Goal: Use online tool/utility

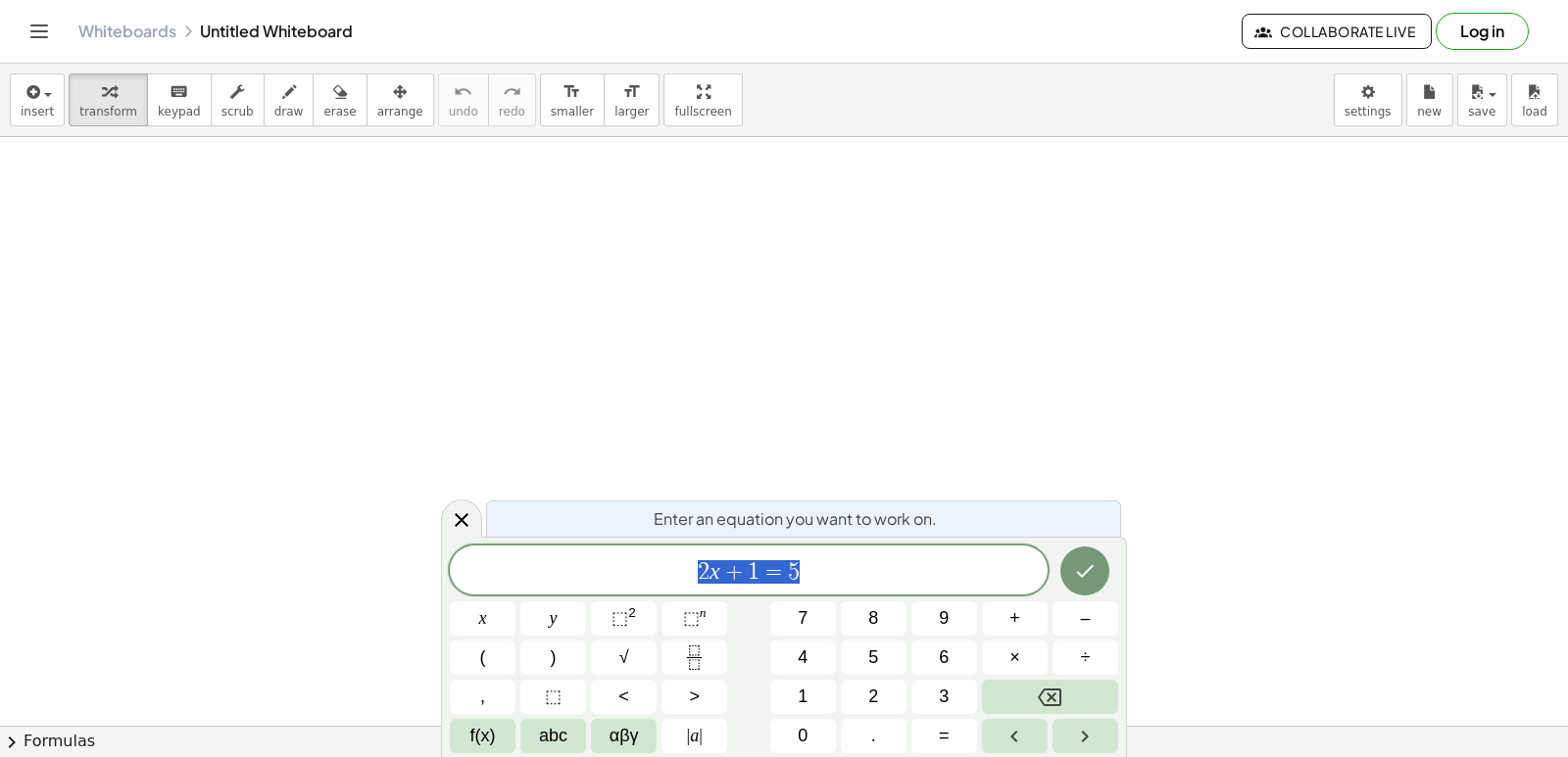
click at [891, 582] on span "2 x + 1 = 5" at bounding box center [748, 571] width 597 height 27
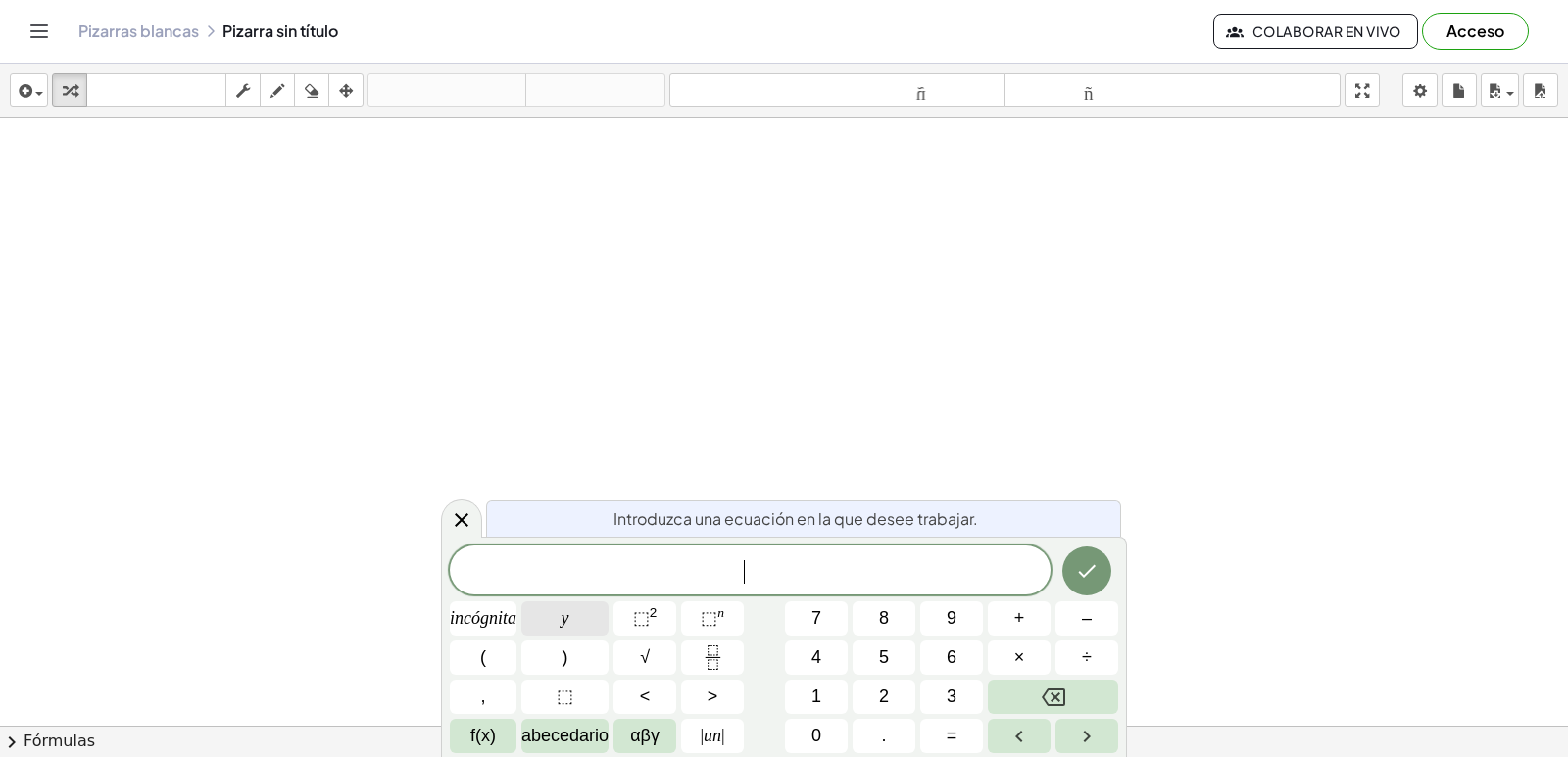
click at [580, 620] on button "y" at bounding box center [564, 618] width 87 height 34
click at [1094, 574] on icon "Hecho" at bounding box center [1087, 571] width 24 height 24
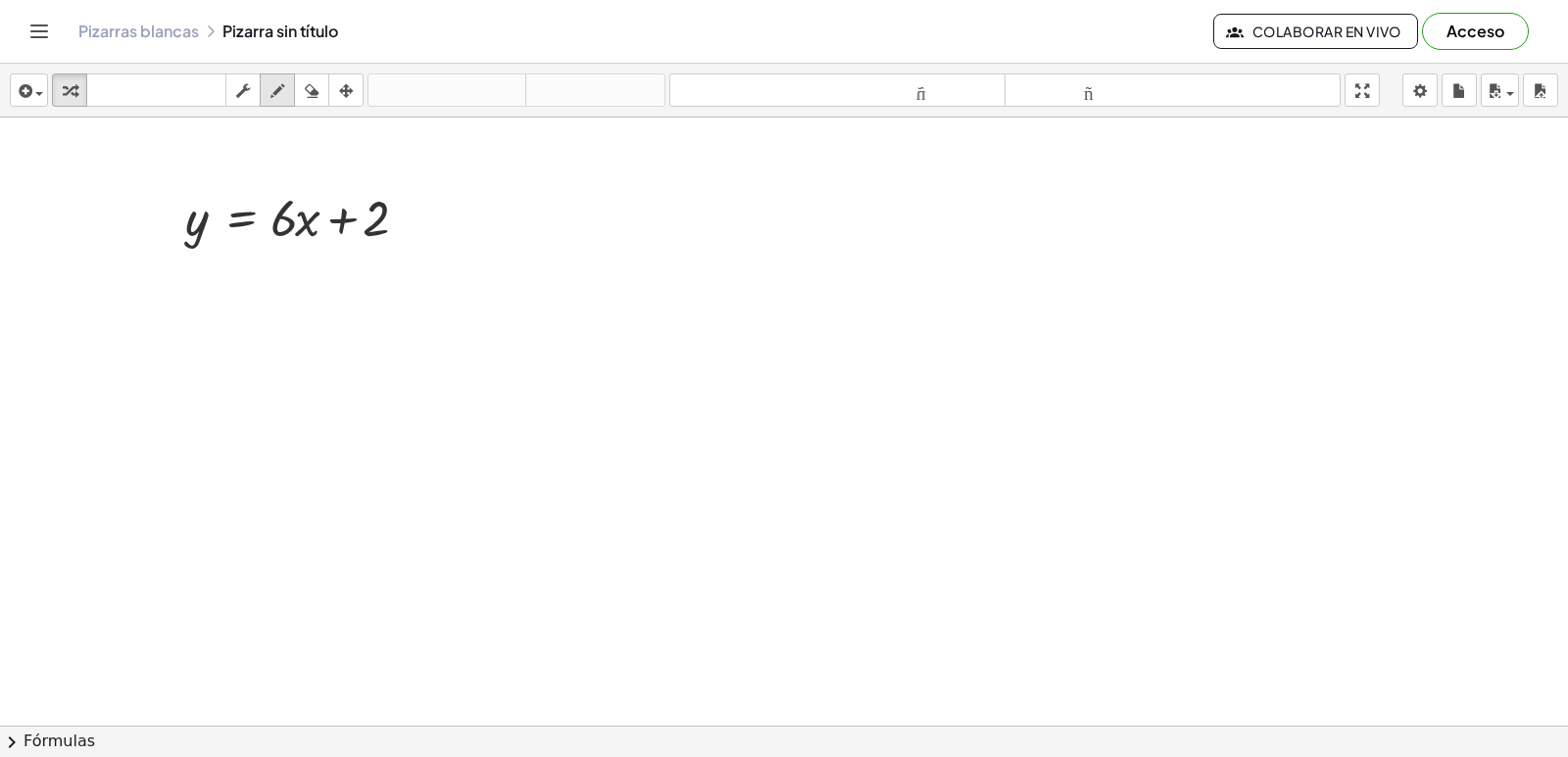
click at [293, 98] on button "dibujar" at bounding box center [277, 90] width 35 height 33
drag, startPoint x: 753, startPoint y: 204, endPoint x: 754, endPoint y: 599, distance: 395.0
click at [754, 599] on div at bounding box center [784, 280] width 1568 height 1305
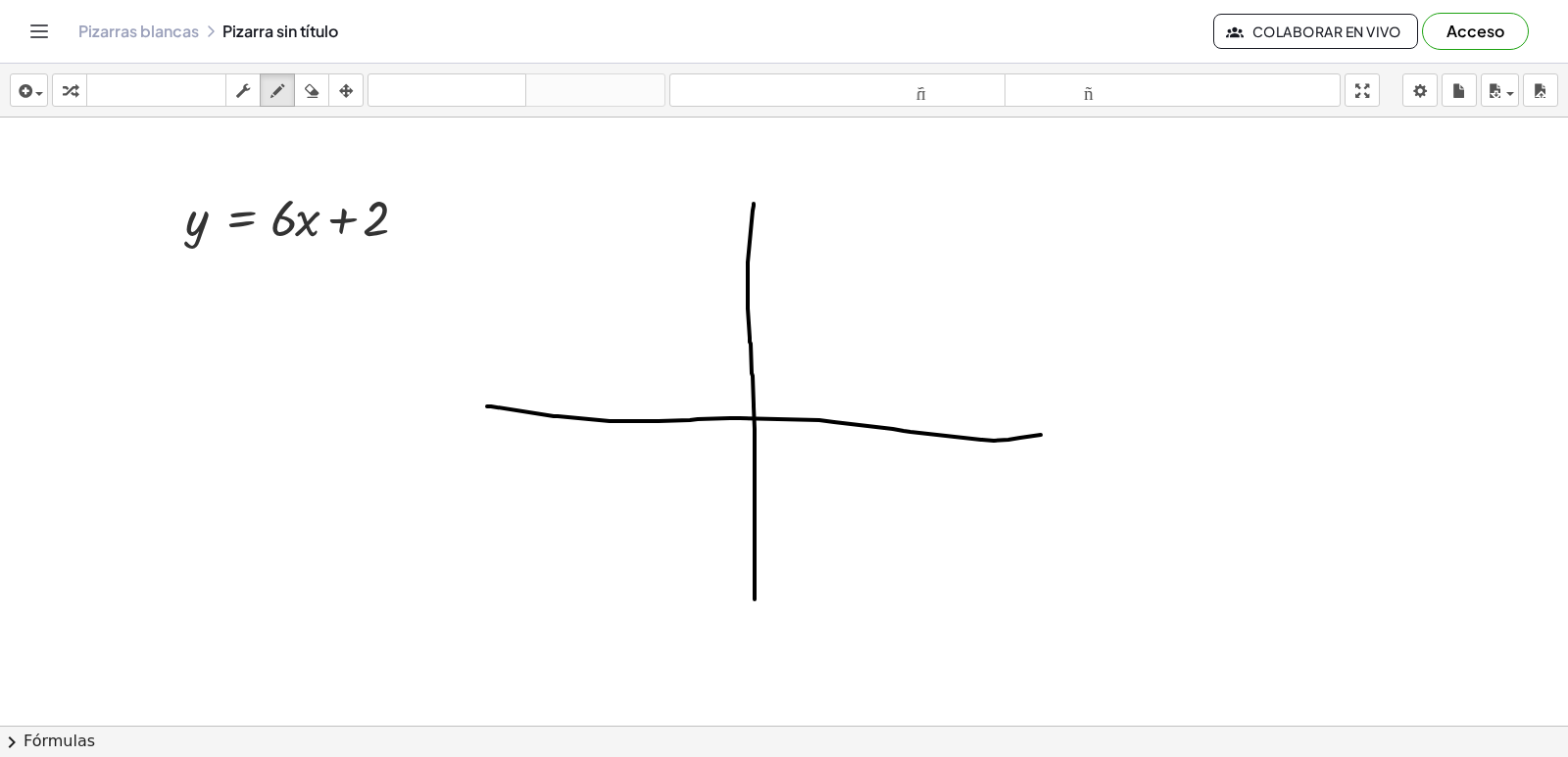
drag, startPoint x: 487, startPoint y: 406, endPoint x: 1041, endPoint y: 435, distance: 554.8
click at [1041, 435] on div at bounding box center [784, 280] width 1568 height 1305
click at [768, 404] on div at bounding box center [784, 280] width 1568 height 1305
drag, startPoint x: 761, startPoint y: 375, endPoint x: 773, endPoint y: 384, distance: 15.0
click at [773, 384] on div at bounding box center [784, 280] width 1568 height 1305
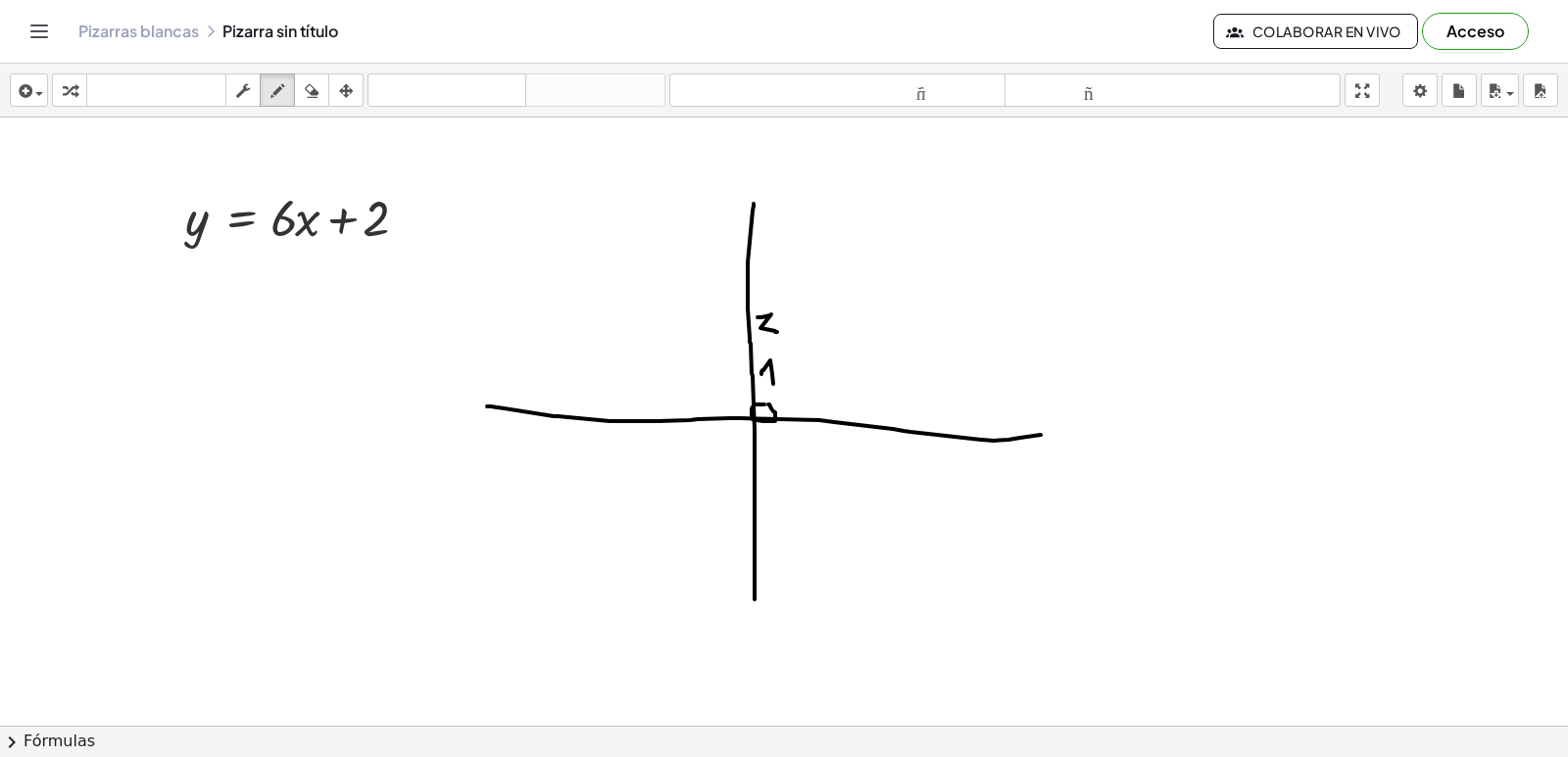
drag, startPoint x: 757, startPoint y: 318, endPoint x: 777, endPoint y: 333, distance: 25.0
click at [777, 333] on div at bounding box center [784, 280] width 1568 height 1305
drag, startPoint x: 762, startPoint y: 266, endPoint x: 755, endPoint y: 298, distance: 32.8
click at [755, 298] on div at bounding box center [784, 280] width 1568 height 1305
drag, startPoint x: 759, startPoint y: 217, endPoint x: 772, endPoint y: 242, distance: 28.2
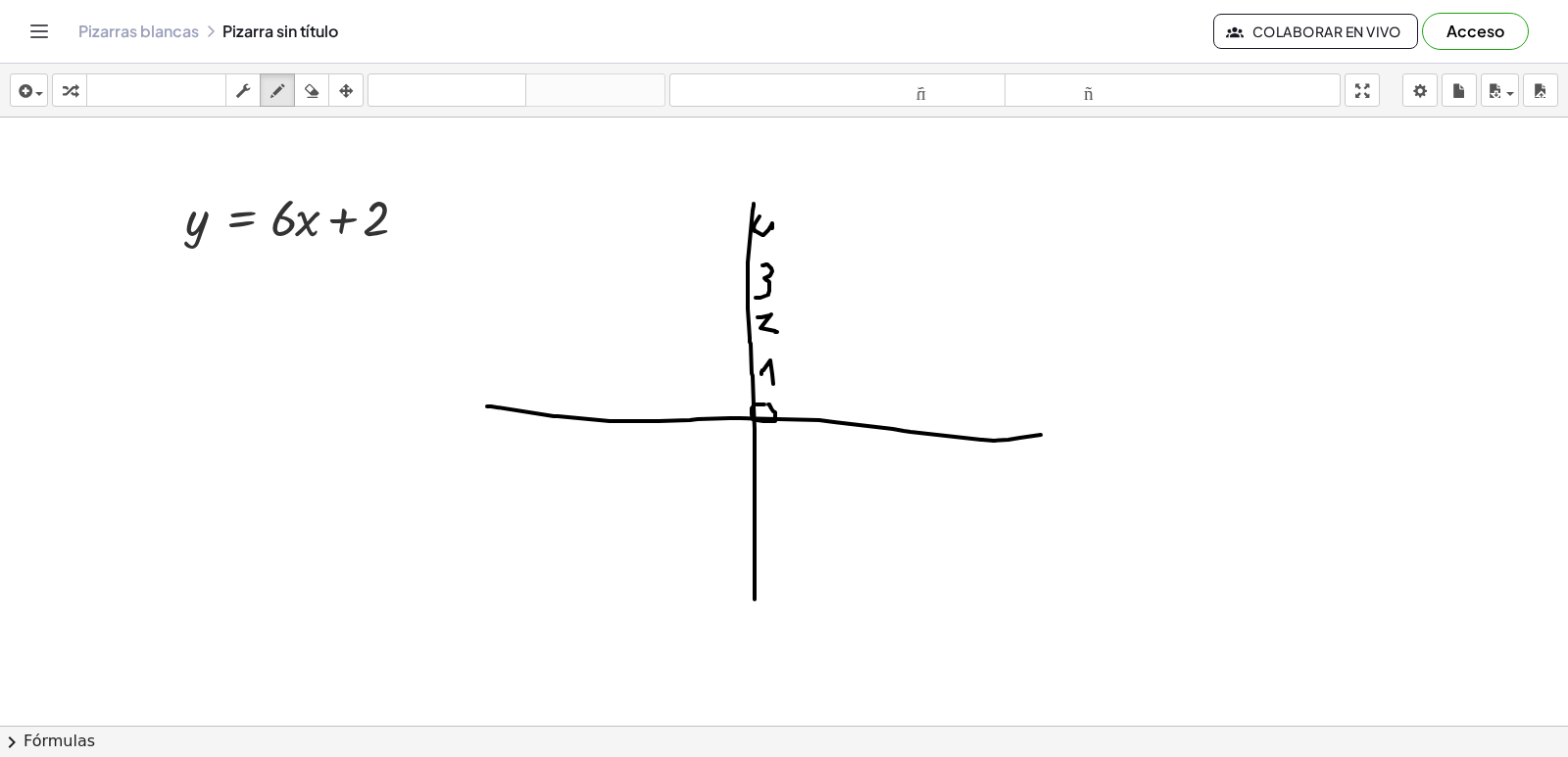
click at [772, 242] on div at bounding box center [784, 280] width 1568 height 1305
drag, startPoint x: 780, startPoint y: 167, endPoint x: 773, endPoint y: 149, distance: 19.3
click at [762, 198] on div at bounding box center [784, 280] width 1568 height 1305
drag, startPoint x: 774, startPoint y: 119, endPoint x: 754, endPoint y: 152, distance: 38.6
click at [754, 152] on div at bounding box center [784, 280] width 1568 height 1305
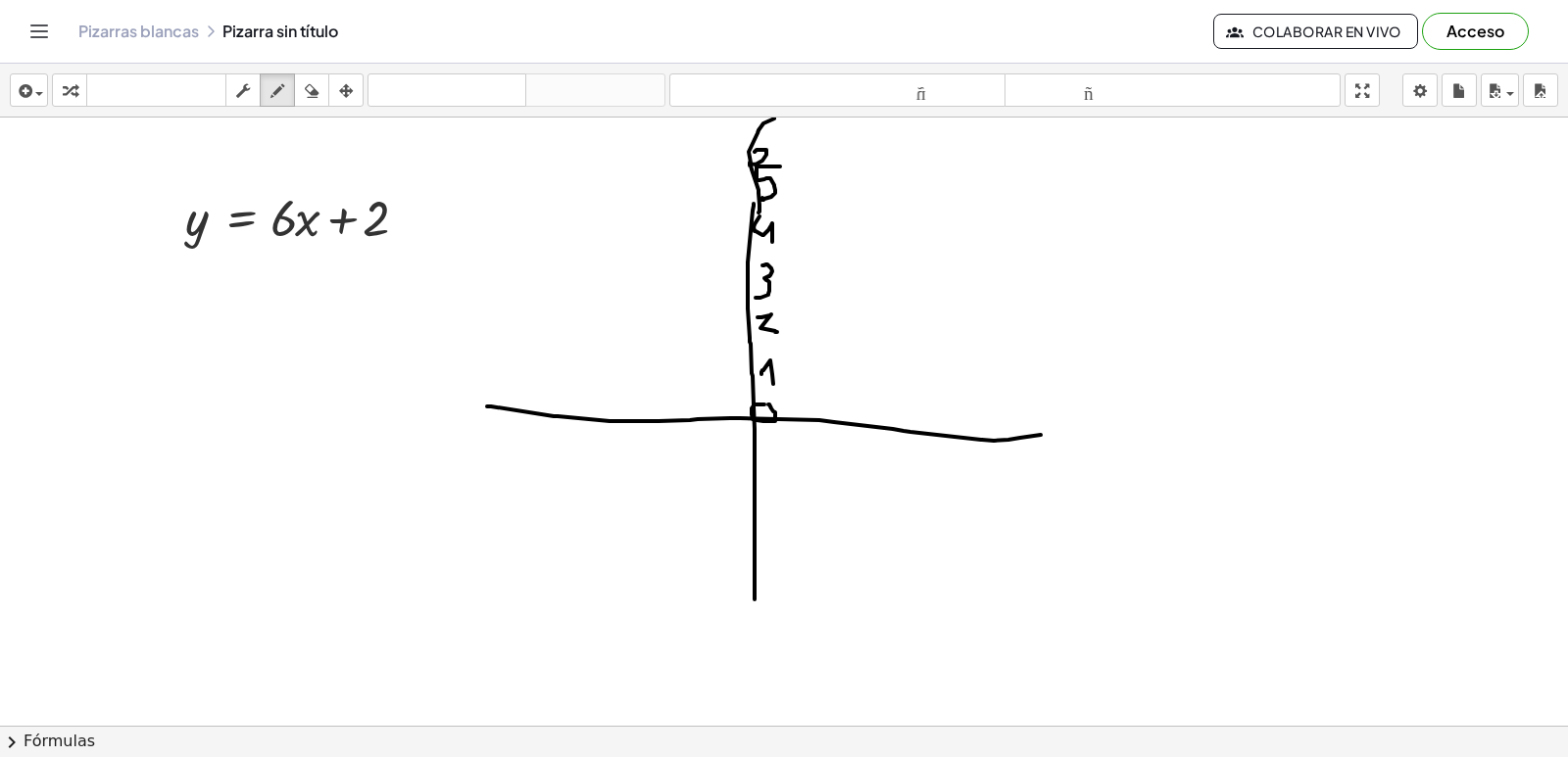
drag, startPoint x: 749, startPoint y: 163, endPoint x: 758, endPoint y: 213, distance: 50.8
click at [758, 213] on div at bounding box center [784, 280] width 1568 height 1305
drag, startPoint x: 749, startPoint y: 151, endPoint x: 745, endPoint y: 240, distance: 89.1
click at [745, 240] on div at bounding box center [784, 280] width 1568 height 1305
click at [284, 224] on div at bounding box center [784, 280] width 1568 height 1305
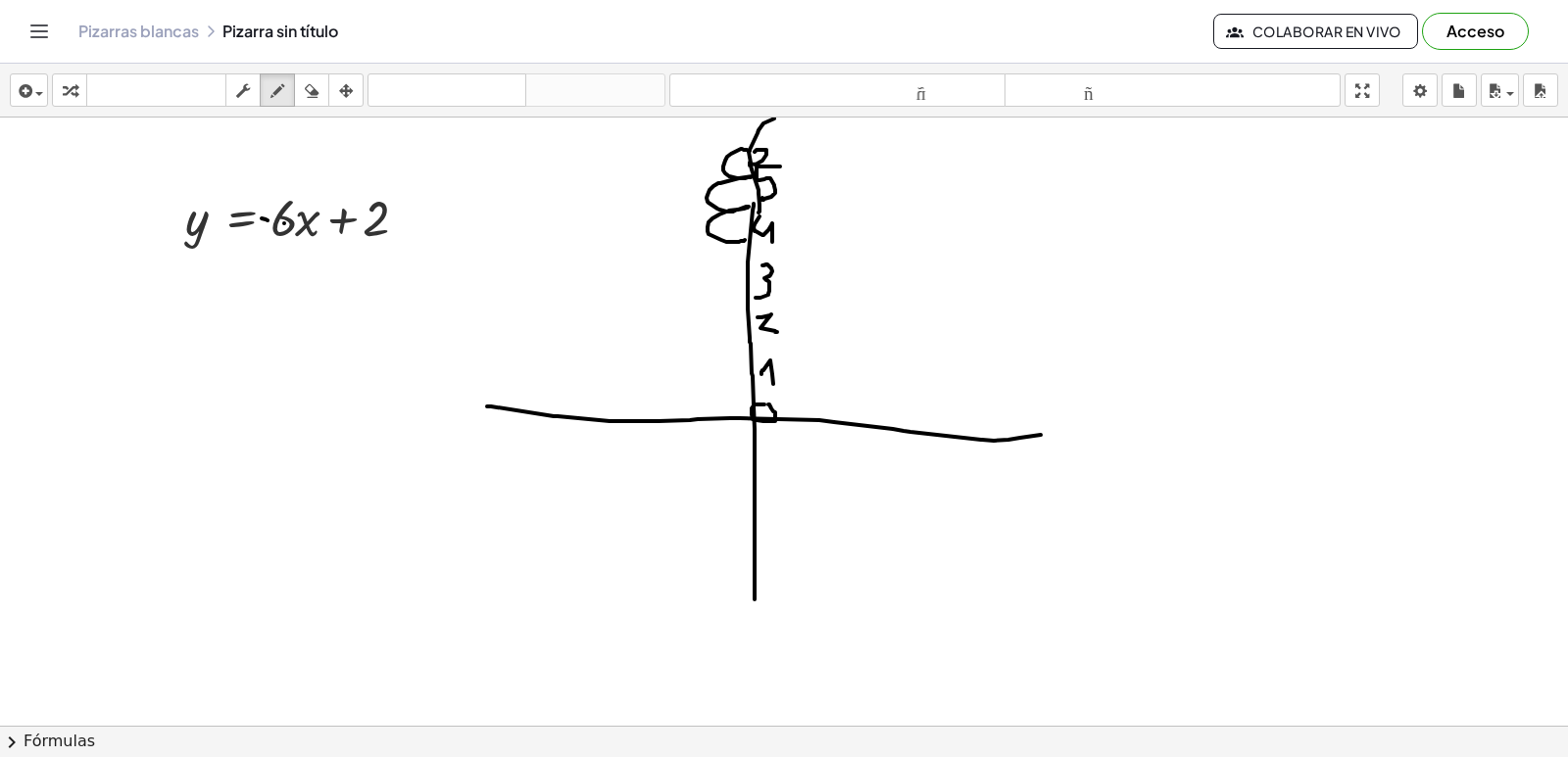
click at [268, 221] on div at bounding box center [784, 280] width 1568 height 1305
drag, startPoint x: 746, startPoint y: 242, endPoint x: 747, endPoint y: 365, distance: 123.0
click at [747, 365] on div at bounding box center [784, 280] width 1568 height 1305
drag, startPoint x: 745, startPoint y: 149, endPoint x: 653, endPoint y: 182, distance: 97.7
click at [745, 154] on div at bounding box center [784, 280] width 1568 height 1305
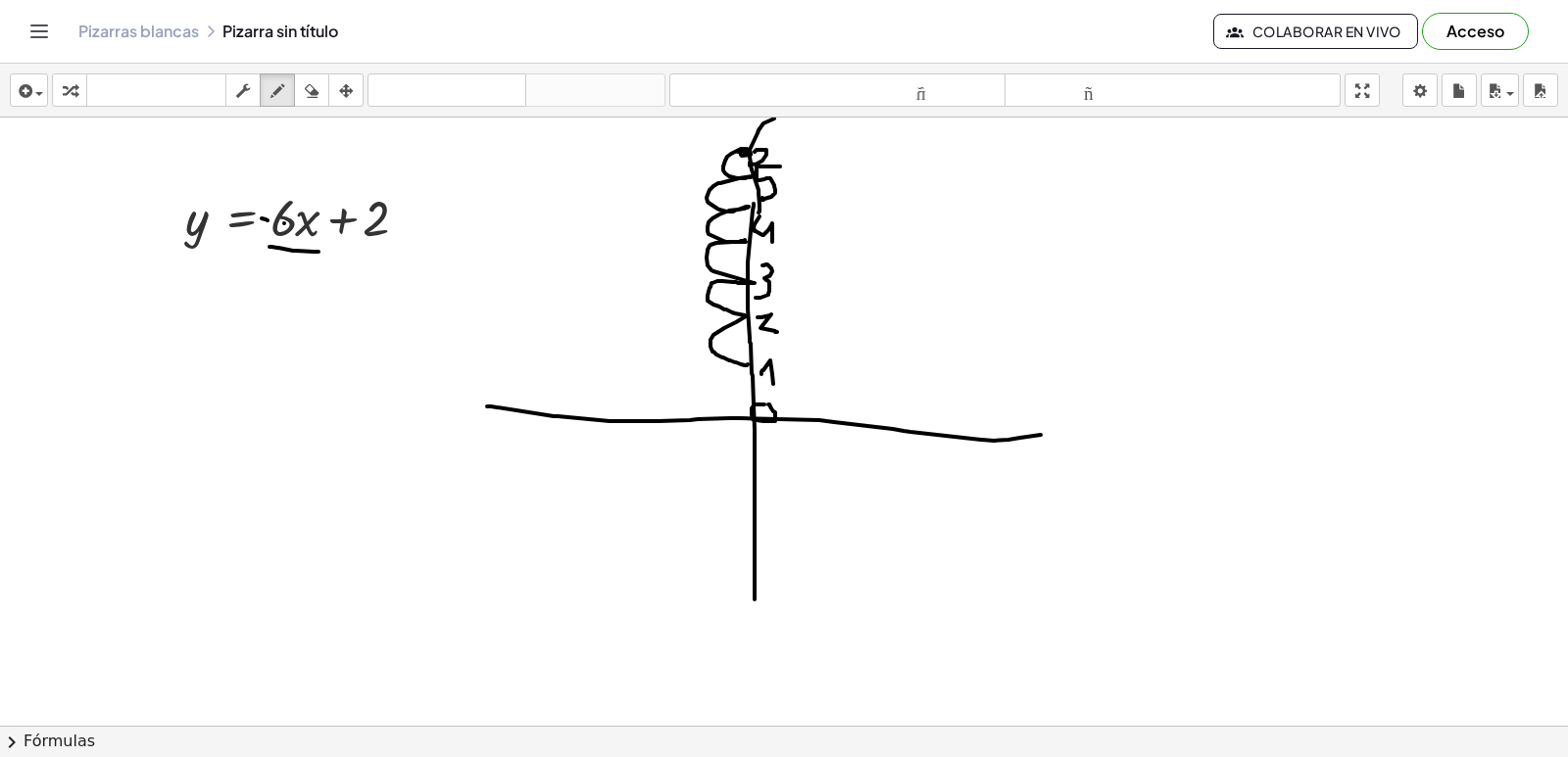
drag, startPoint x: 270, startPoint y: 247, endPoint x: 319, endPoint y: 252, distance: 49.3
click at [319, 252] on div at bounding box center [784, 280] width 1568 height 1305
drag, startPoint x: 286, startPoint y: 272, endPoint x: 296, endPoint y: 298, distance: 27.9
click at [296, 298] on div at bounding box center [784, 280] width 1568 height 1305
drag, startPoint x: 749, startPoint y: 364, endPoint x: 786, endPoint y: 371, distance: 37.7
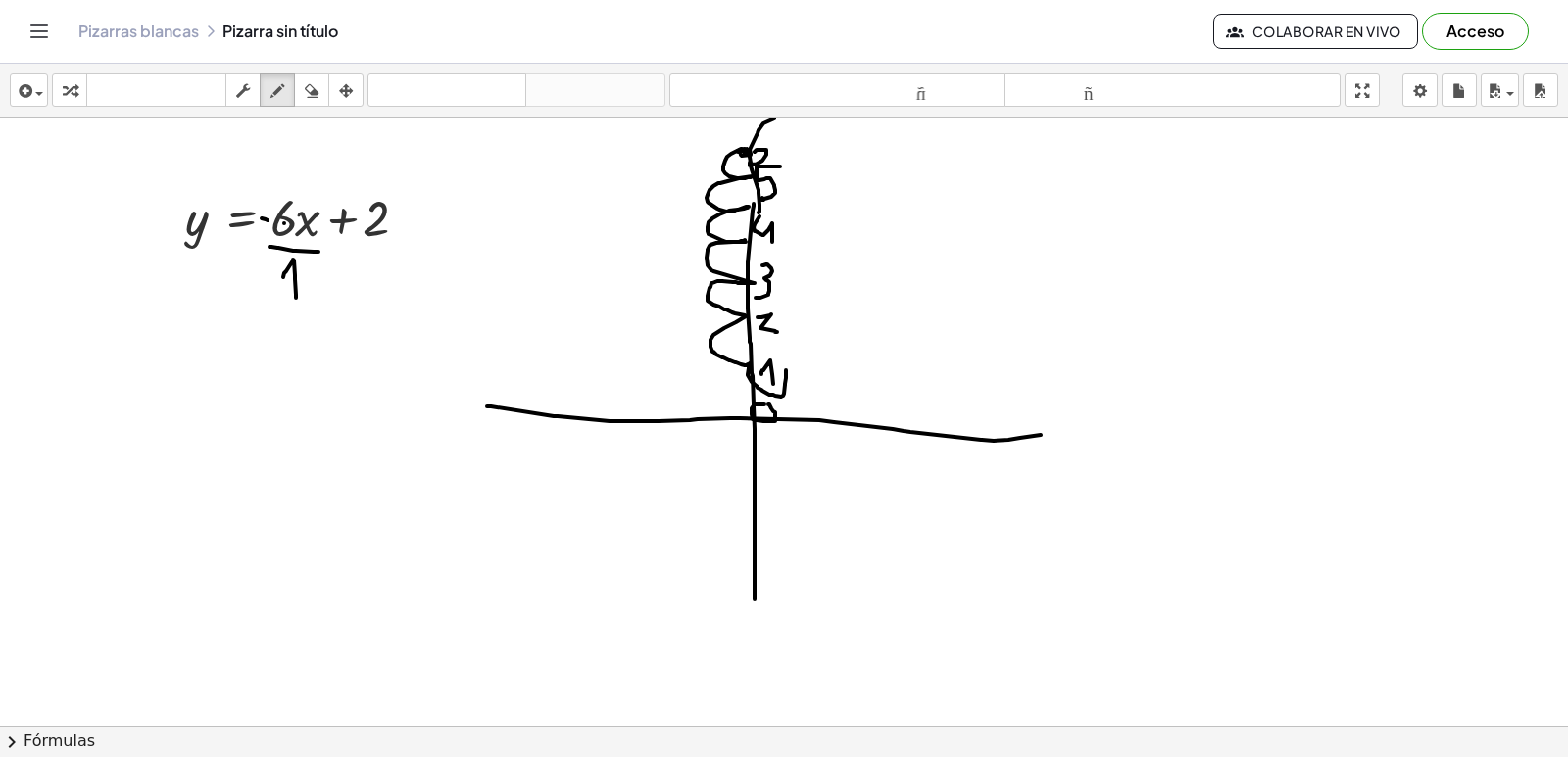
click at [786, 371] on div at bounding box center [784, 280] width 1568 height 1305
drag, startPoint x: 785, startPoint y: 367, endPoint x: 744, endPoint y: 215, distance: 157.4
click at [785, 368] on div at bounding box center [784, 280] width 1568 height 1305
click at [749, 204] on div at bounding box center [784, 280] width 1568 height 1305
drag, startPoint x: 750, startPoint y: 202, endPoint x: 797, endPoint y: 405, distance: 208.4
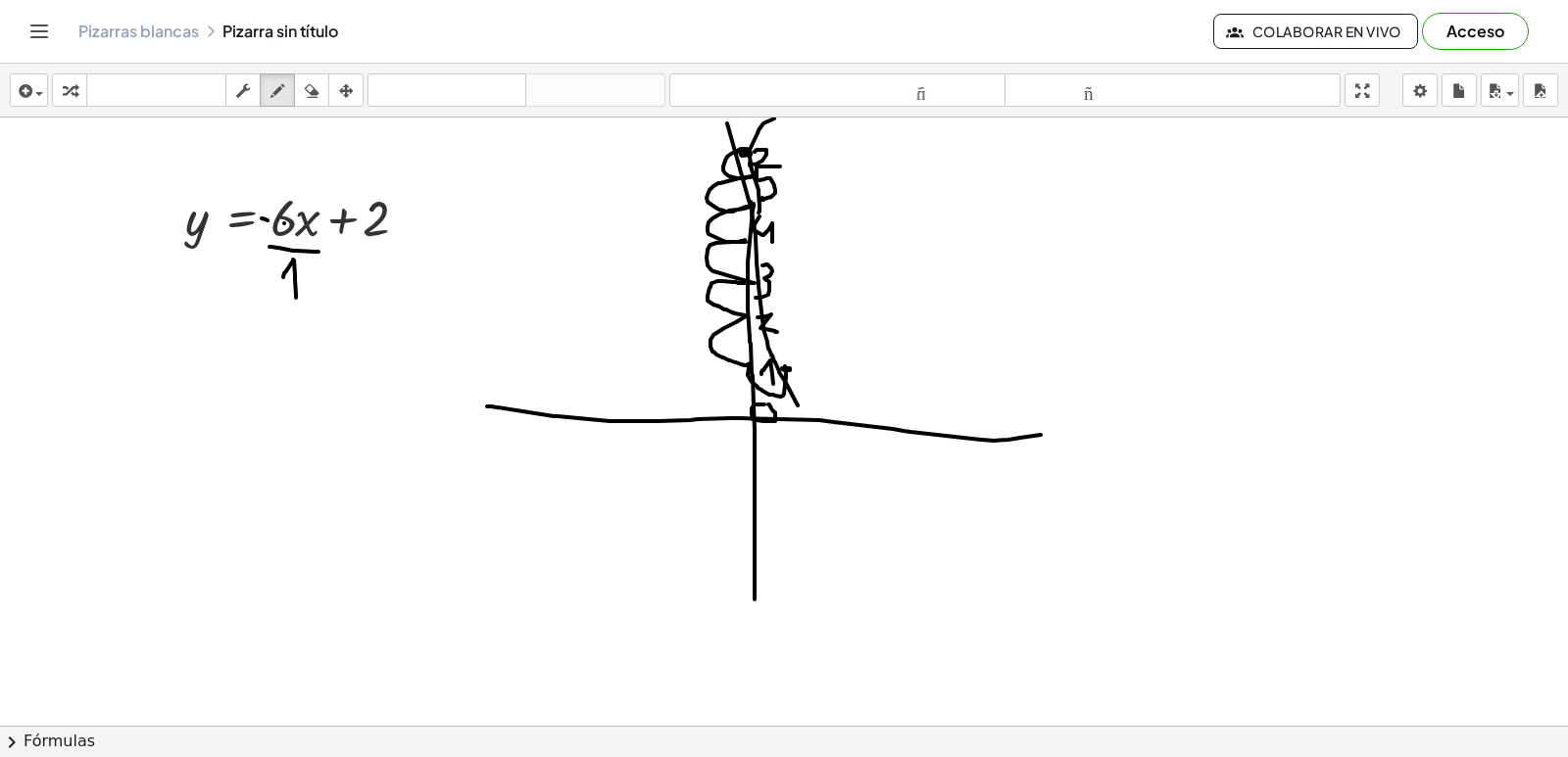
click at [797, 405] on div at bounding box center [784, 280] width 1568 height 1305
click at [319, 94] on icon "button" at bounding box center [312, 91] width 14 height 24
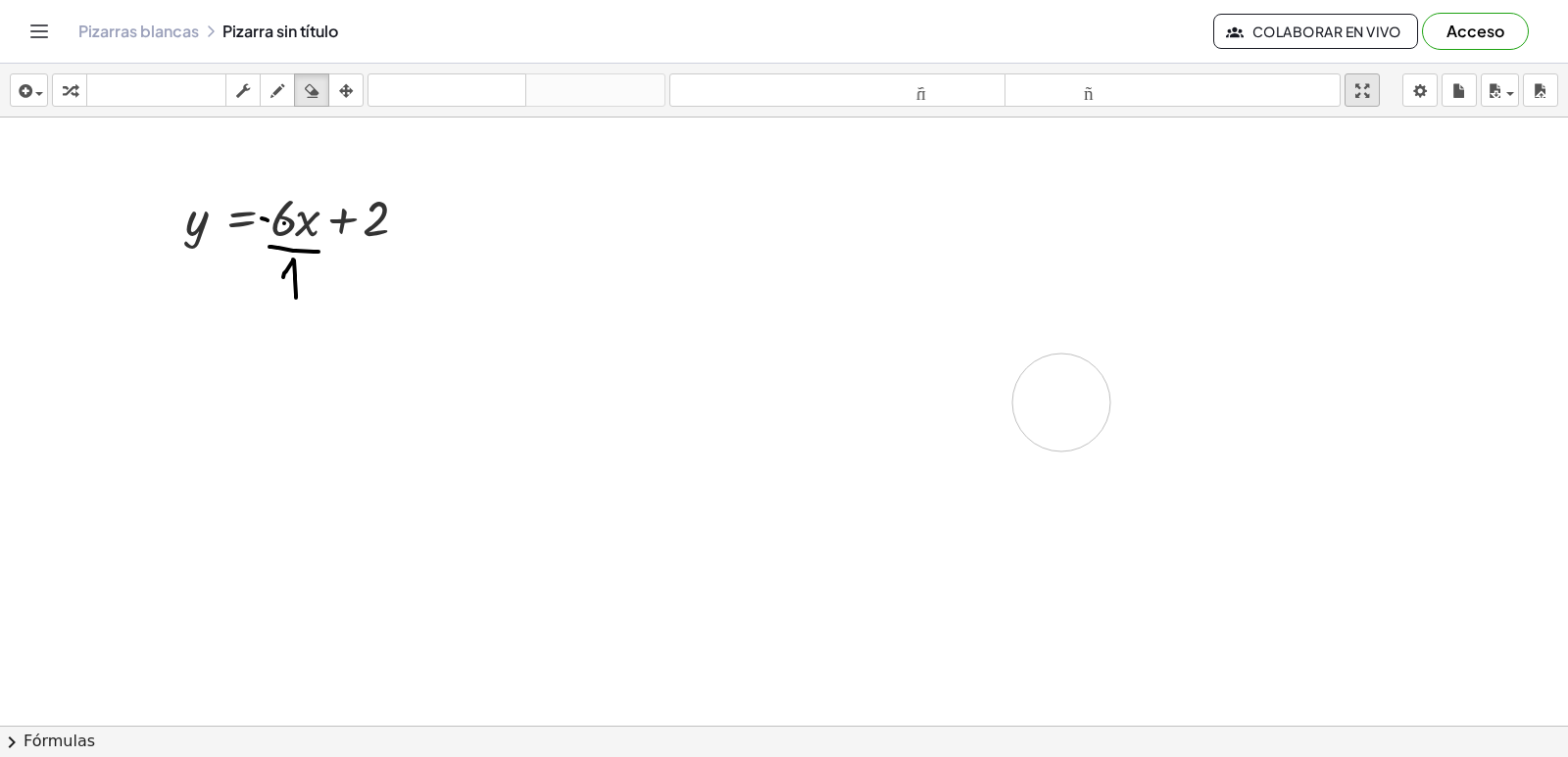
drag, startPoint x: 755, startPoint y: 155, endPoint x: 1375, endPoint y: 94, distance: 623.0
click at [1143, 392] on div at bounding box center [784, 280] width 1568 height 1305
click at [316, 94] on icon "button" at bounding box center [312, 91] width 14 height 24
drag, startPoint x: 264, startPoint y: 249, endPoint x: 152, endPoint y: 180, distance: 131.5
click at [197, 245] on div at bounding box center [784, 280] width 1568 height 1305
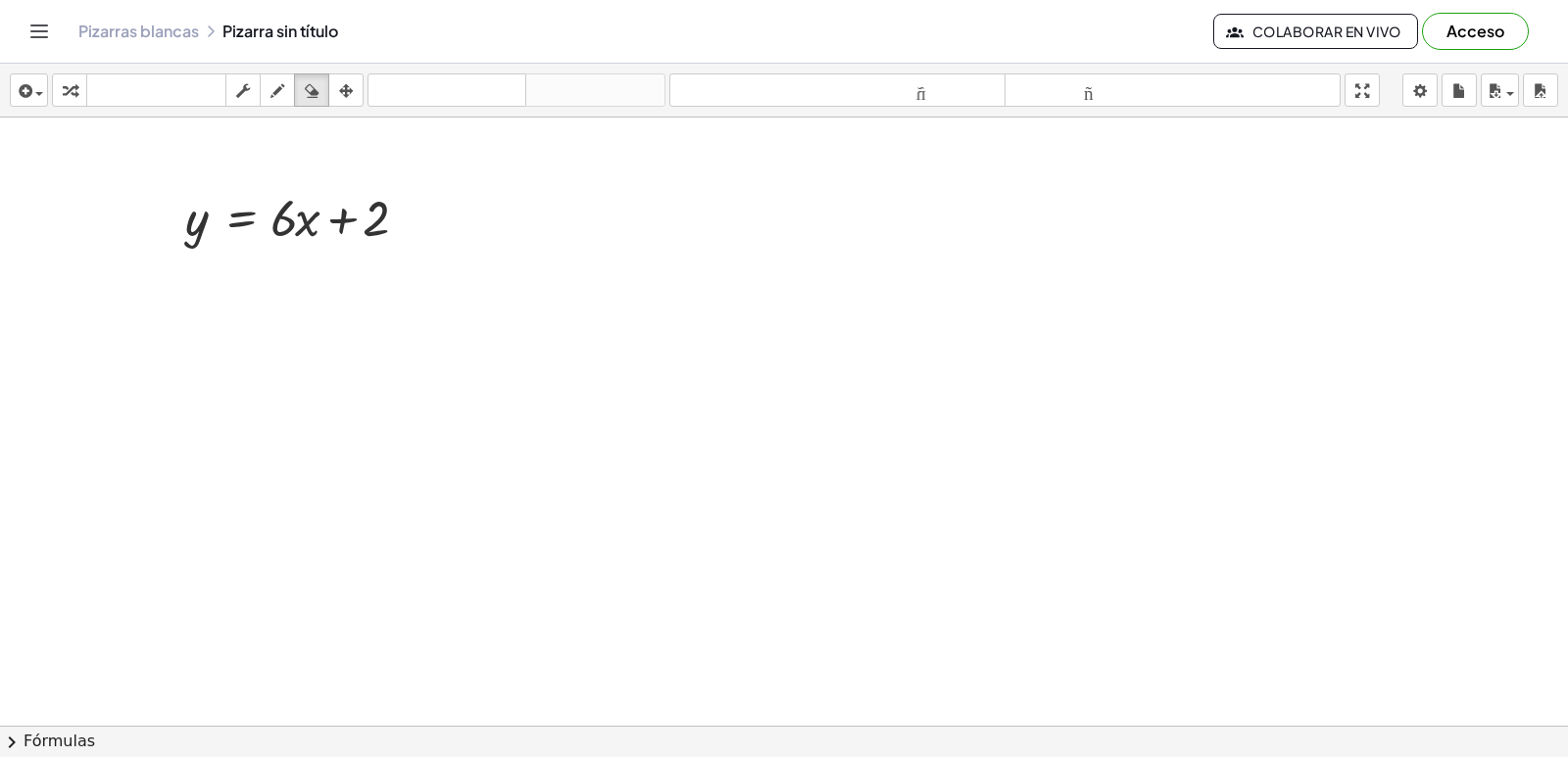
click at [259, 294] on div at bounding box center [784, 280] width 1568 height 1305
click at [278, 82] on icon "button" at bounding box center [278, 91] width 14 height 24
drag, startPoint x: 707, startPoint y: 198, endPoint x: 678, endPoint y: 619, distance: 422.0
click at [678, 619] on div at bounding box center [784, 280] width 1568 height 1305
click at [314, 101] on icon "button" at bounding box center [312, 91] width 14 height 24
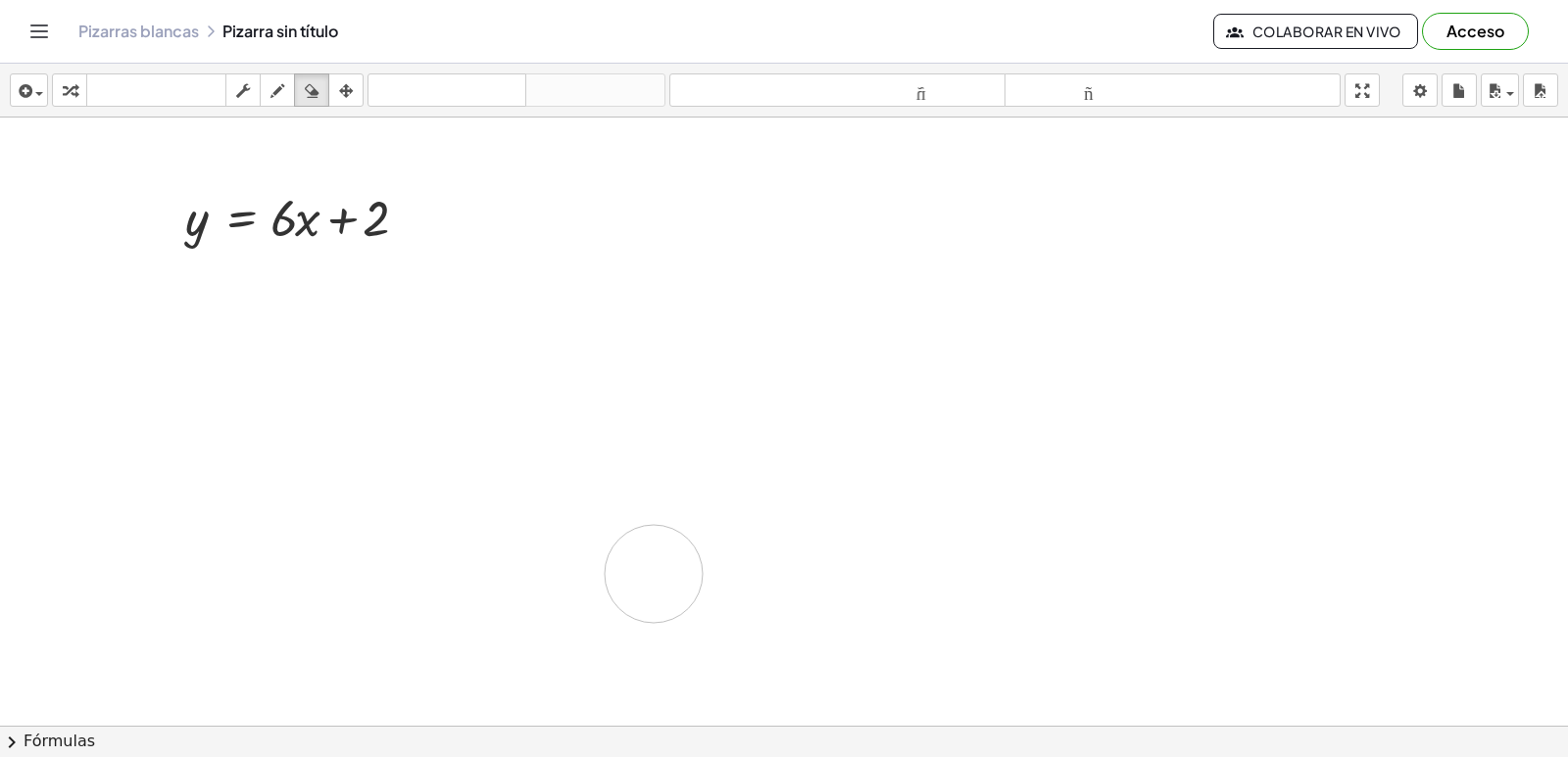
drag, startPoint x: 698, startPoint y: 192, endPoint x: 335, endPoint y: 159, distance: 364.5
click at [535, 402] on div at bounding box center [784, 280] width 1568 height 1305
click at [281, 103] on button "dibujar" at bounding box center [277, 90] width 35 height 33
drag, startPoint x: 747, startPoint y: 181, endPoint x: 716, endPoint y: 624, distance: 444.1
click at [716, 624] on div at bounding box center [784, 280] width 1568 height 1305
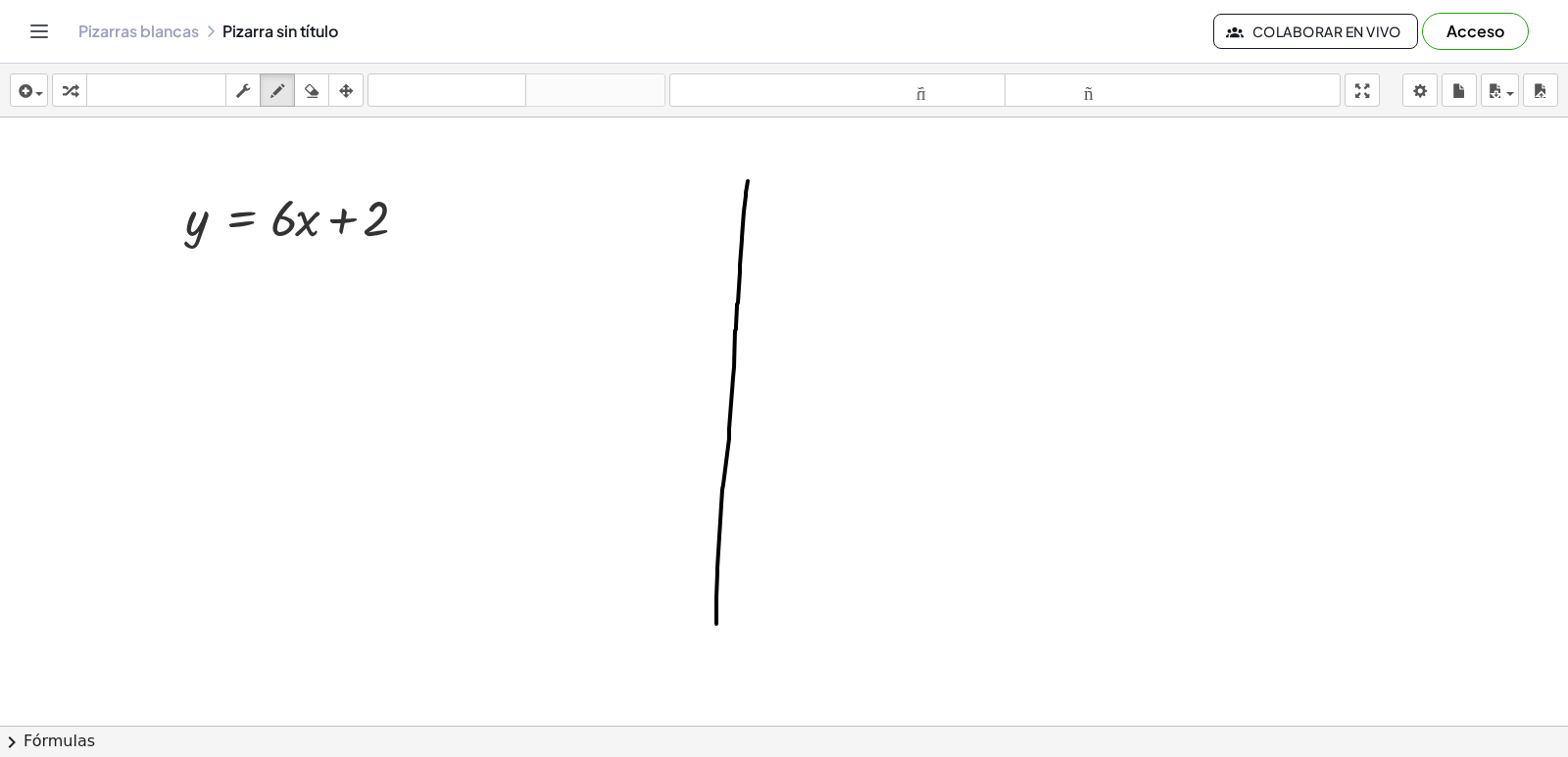
click at [341, 107] on div "insertar Seleccione uno: Expresión matemática Función Texto Vídeo de YouTube Gr…" at bounding box center [784, 91] width 1568 height 54
click at [341, 104] on button "arreglar" at bounding box center [346, 90] width 35 height 33
click at [736, 357] on div at bounding box center [784, 280] width 1568 height 1305
drag, startPoint x: 732, startPoint y: 372, endPoint x: 848, endPoint y: 385, distance: 116.7
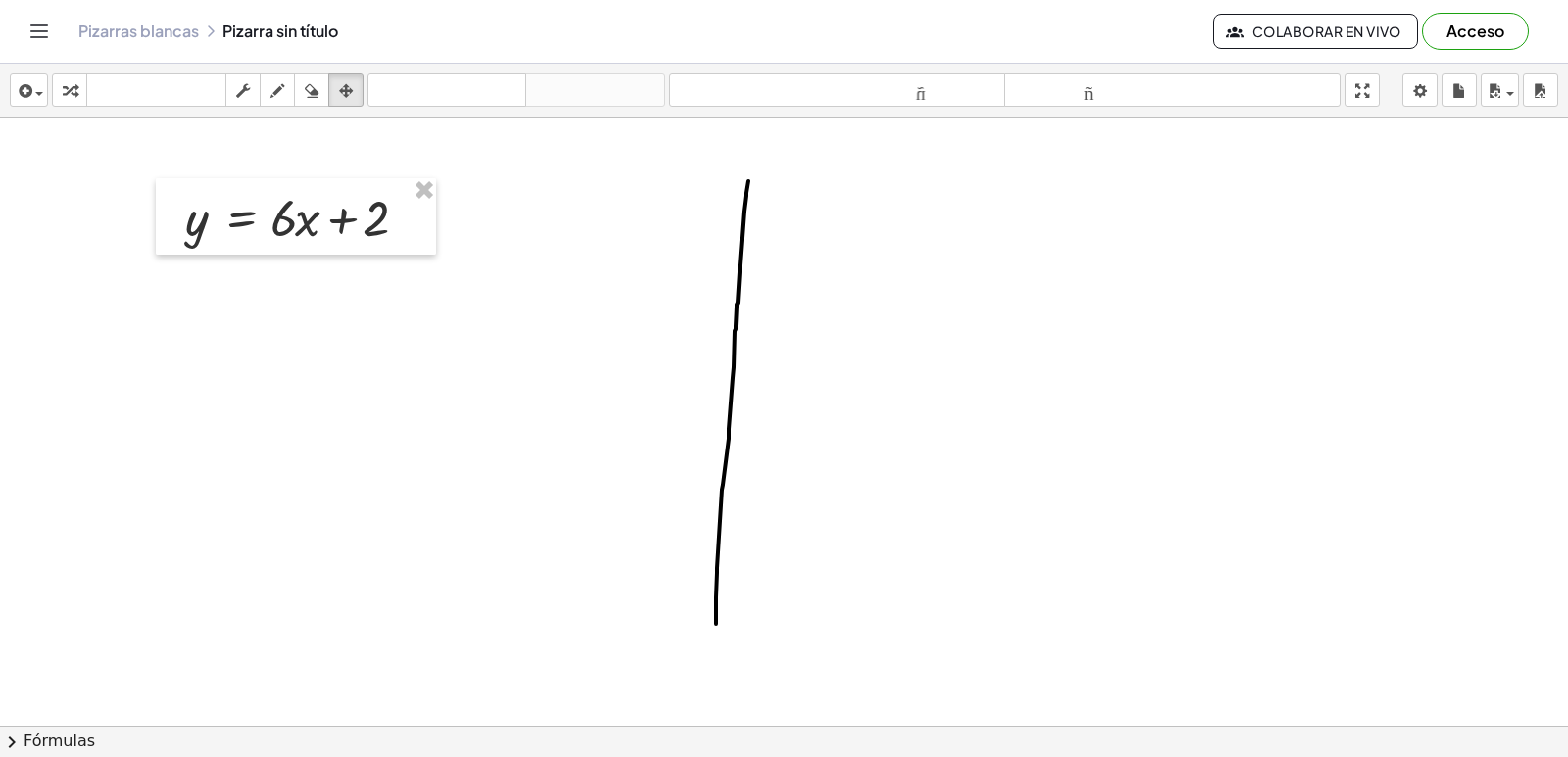
click at [848, 385] on div at bounding box center [784, 280] width 1568 height 1305
click at [268, 89] on div "button" at bounding box center [278, 90] width 26 height 24
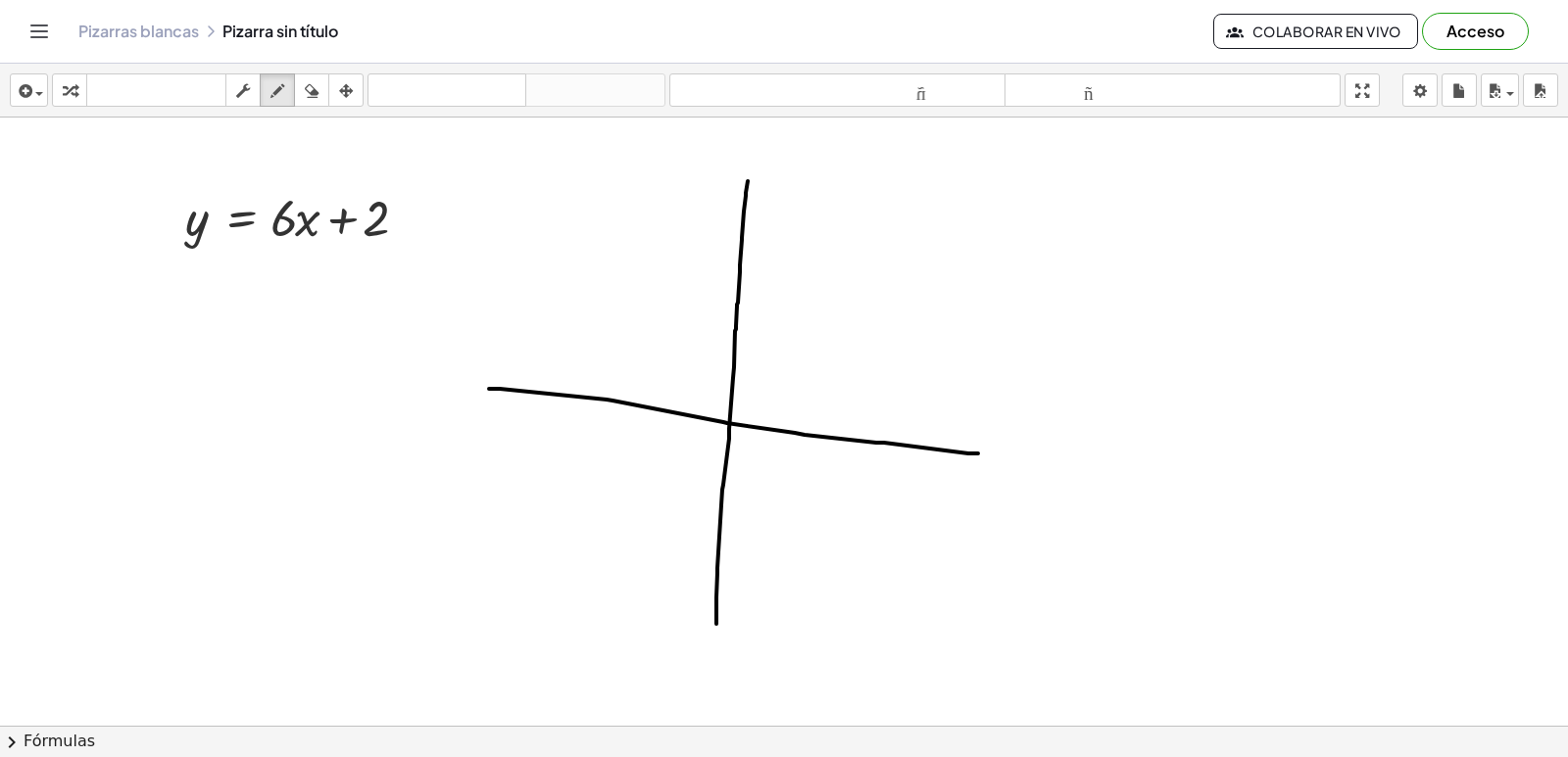
drag, startPoint x: 488, startPoint y: 388, endPoint x: 978, endPoint y: 453, distance: 494.3
click at [978, 453] on div at bounding box center [784, 280] width 1568 height 1305
click at [737, 406] on div at bounding box center [784, 280] width 1568 height 1305
drag, startPoint x: 744, startPoint y: 368, endPoint x: 746, endPoint y: 386, distance: 18.1
click at [746, 386] on div at bounding box center [784, 280] width 1568 height 1305
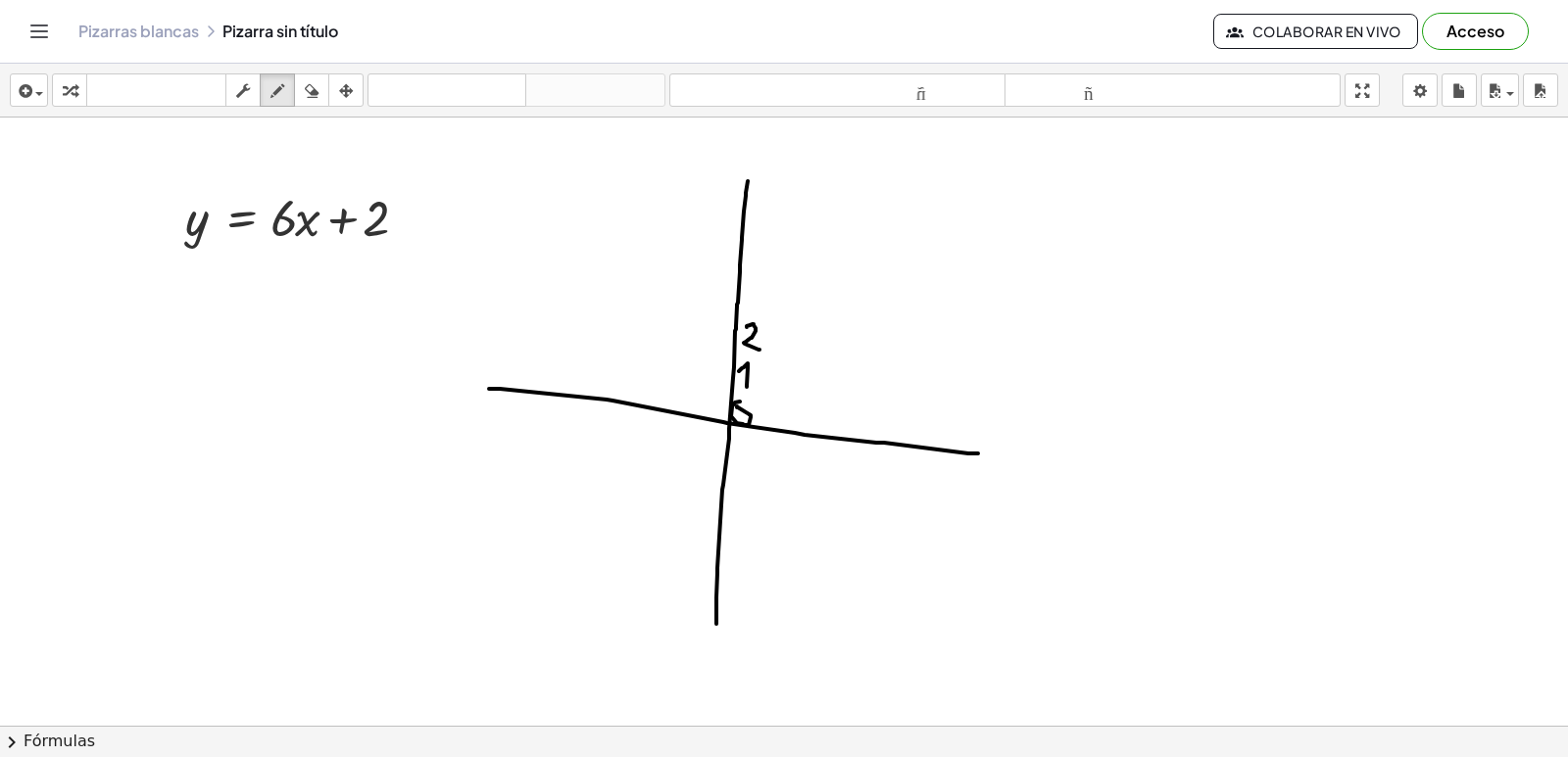
drag, startPoint x: 746, startPoint y: 328, endPoint x: 759, endPoint y: 350, distance: 25.6
click at [759, 350] on div at bounding box center [784, 280] width 1568 height 1305
drag, startPoint x: 748, startPoint y: 285, endPoint x: 756, endPoint y: 297, distance: 14.4
click at [756, 311] on div at bounding box center [784, 280] width 1568 height 1305
drag, startPoint x: 749, startPoint y: 235, endPoint x: 764, endPoint y: 266, distance: 34.4
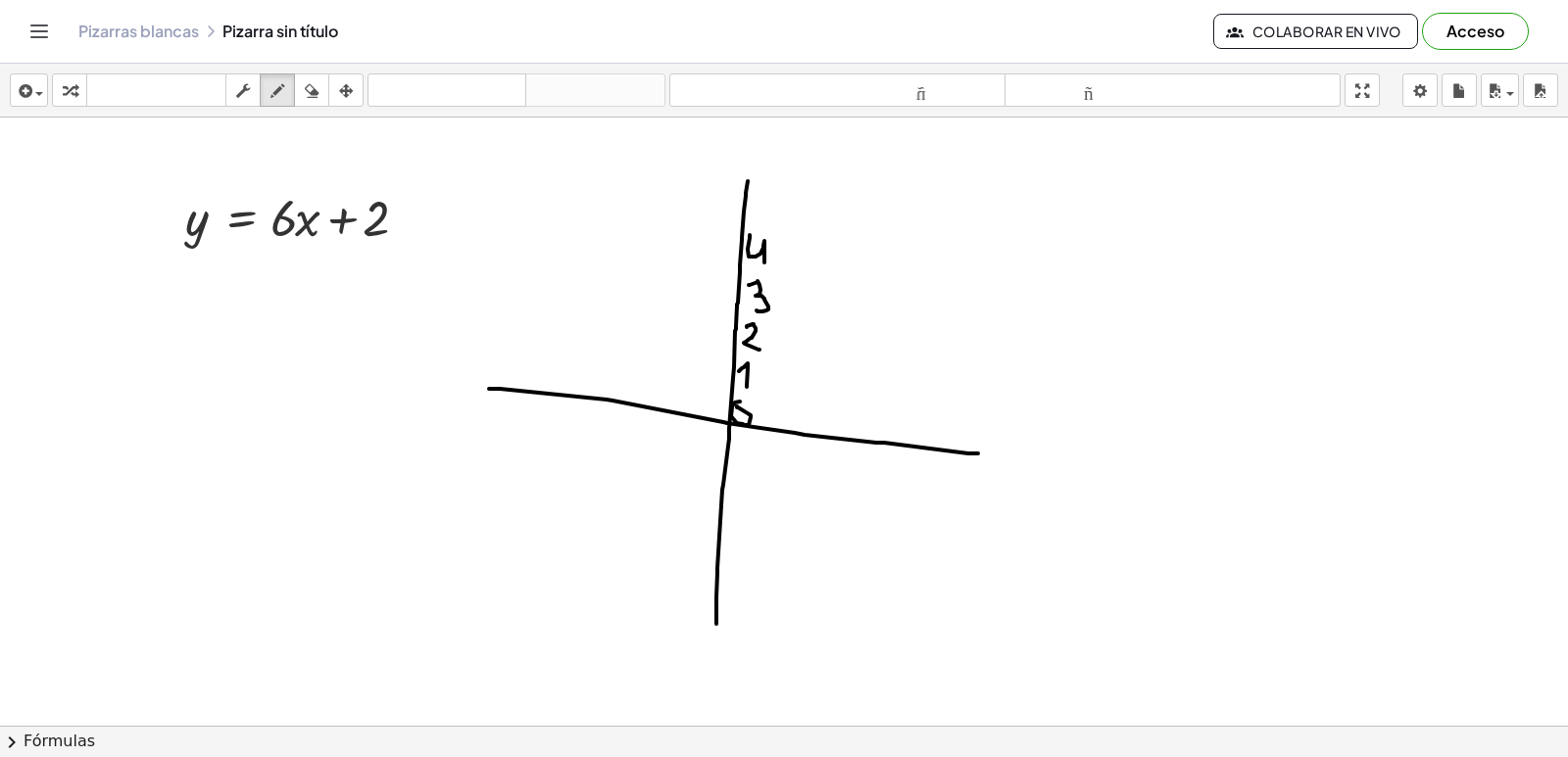
click at [764, 266] on div at bounding box center [784, 280] width 1568 height 1305
click at [728, 469] on div at bounding box center [784, 280] width 1568 height 1305
click at [733, 467] on div at bounding box center [784, 280] width 1568 height 1305
drag, startPoint x: 742, startPoint y: 464, endPoint x: 736, endPoint y: 503, distance: 39.5
click at [749, 471] on div at bounding box center [784, 280] width 1568 height 1305
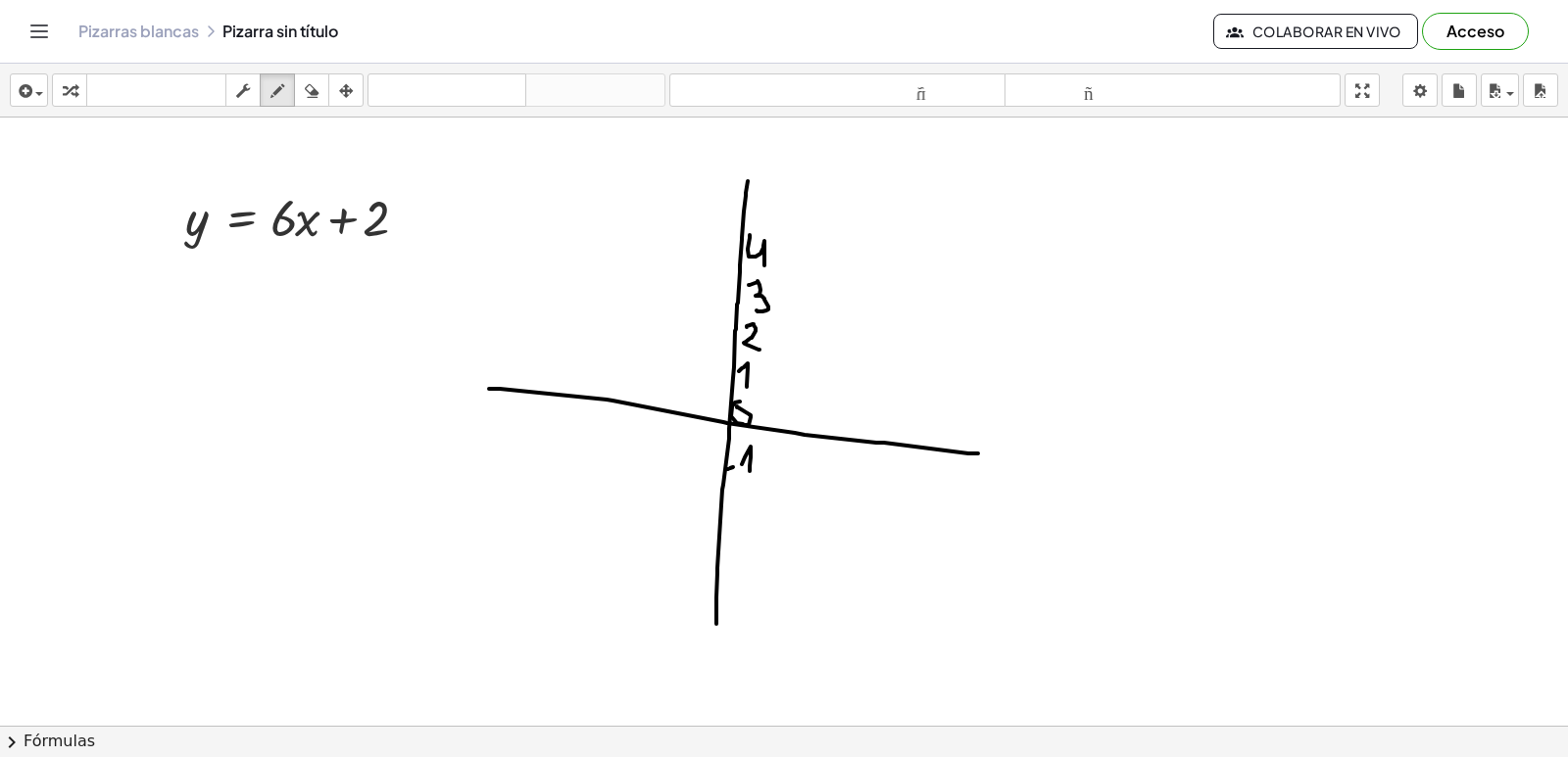
click at [734, 507] on div at bounding box center [784, 280] width 1568 height 1305
click at [734, 504] on div at bounding box center [784, 280] width 1568 height 1305
drag, startPoint x: 745, startPoint y: 494, endPoint x: 774, endPoint y: 514, distance: 35.2
click at [774, 514] on div at bounding box center [784, 280] width 1568 height 1305
drag, startPoint x: 721, startPoint y: 542, endPoint x: 732, endPoint y: 541, distance: 11.0
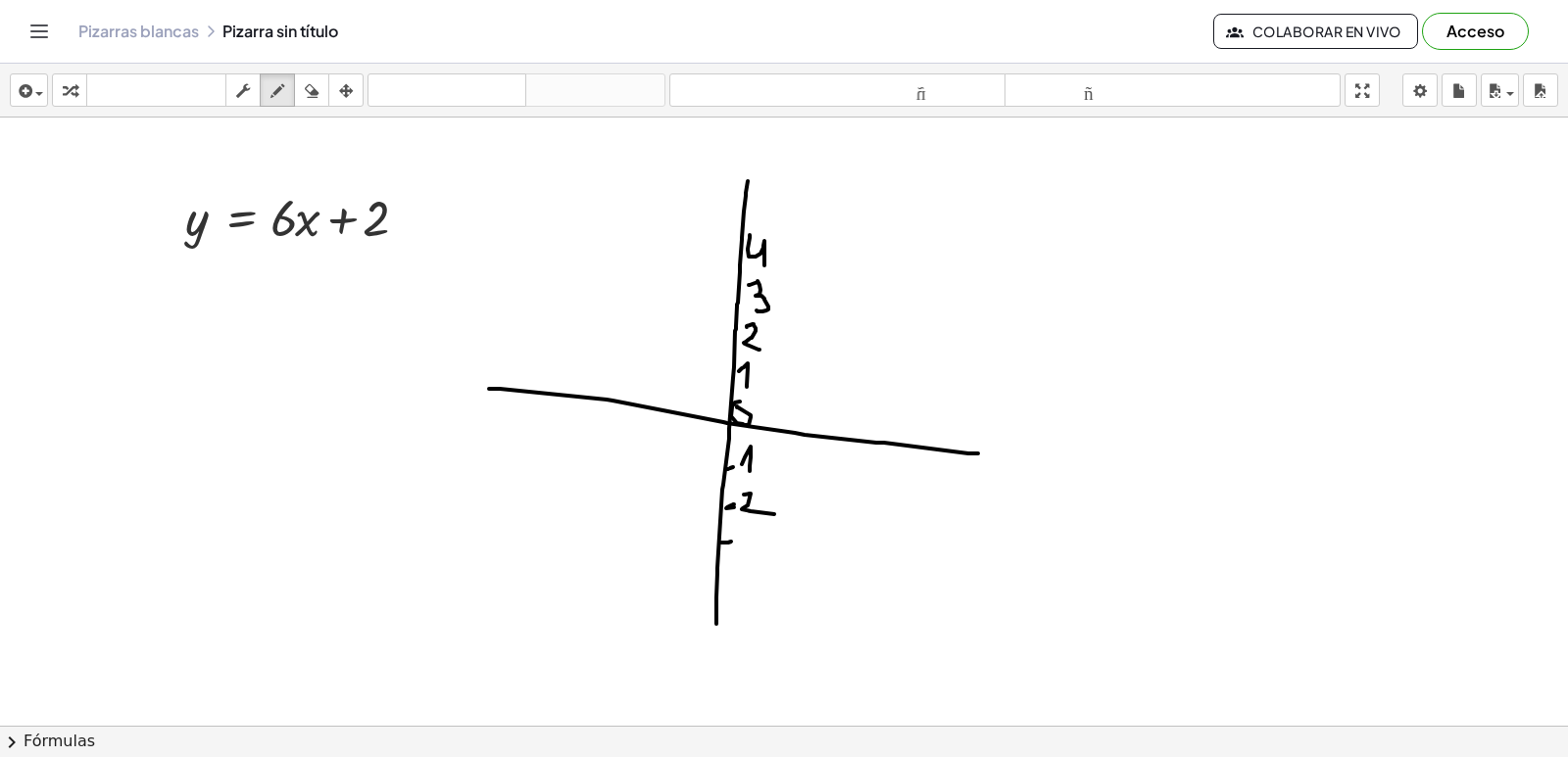
click at [732, 541] on div at bounding box center [784, 280] width 1568 height 1305
drag, startPoint x: 745, startPoint y: 532, endPoint x: 743, endPoint y: 556, distance: 24.1
click at [743, 556] on div at bounding box center [784, 280] width 1568 height 1305
drag, startPoint x: 721, startPoint y: 577, endPoint x: 733, endPoint y: 577, distance: 12.0
click at [733, 577] on div at bounding box center [784, 280] width 1568 height 1305
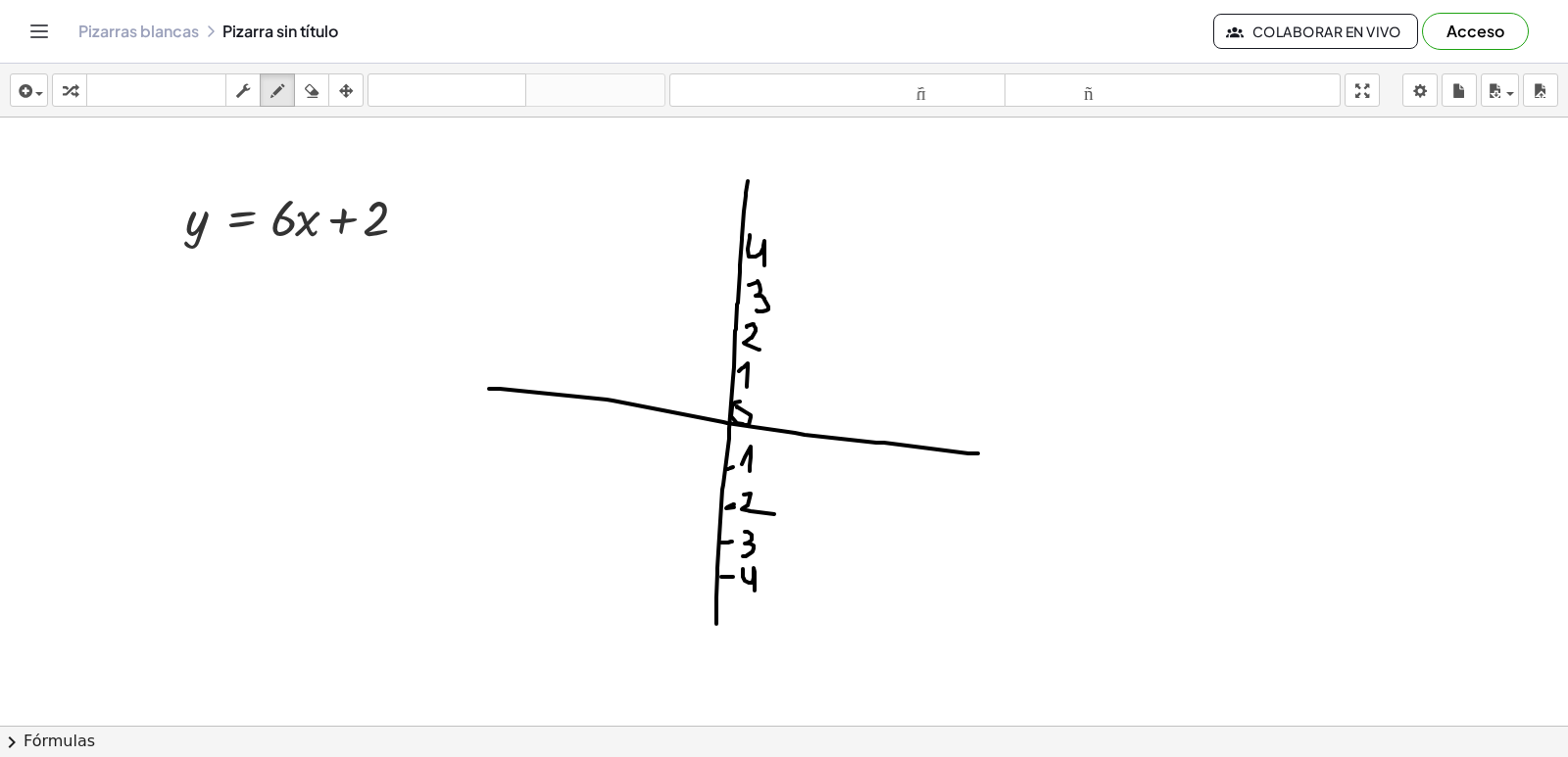
drag, startPoint x: 743, startPoint y: 569, endPoint x: 754, endPoint y: 591, distance: 24.6
click at [754, 591] on div at bounding box center [784, 280] width 1568 height 1305
click at [734, 335] on div at bounding box center [784, 280] width 1568 height 1305
drag, startPoint x: 729, startPoint y: 330, endPoint x: 714, endPoint y: 572, distance: 242.5
click at [714, 572] on div at bounding box center [784, 280] width 1568 height 1305
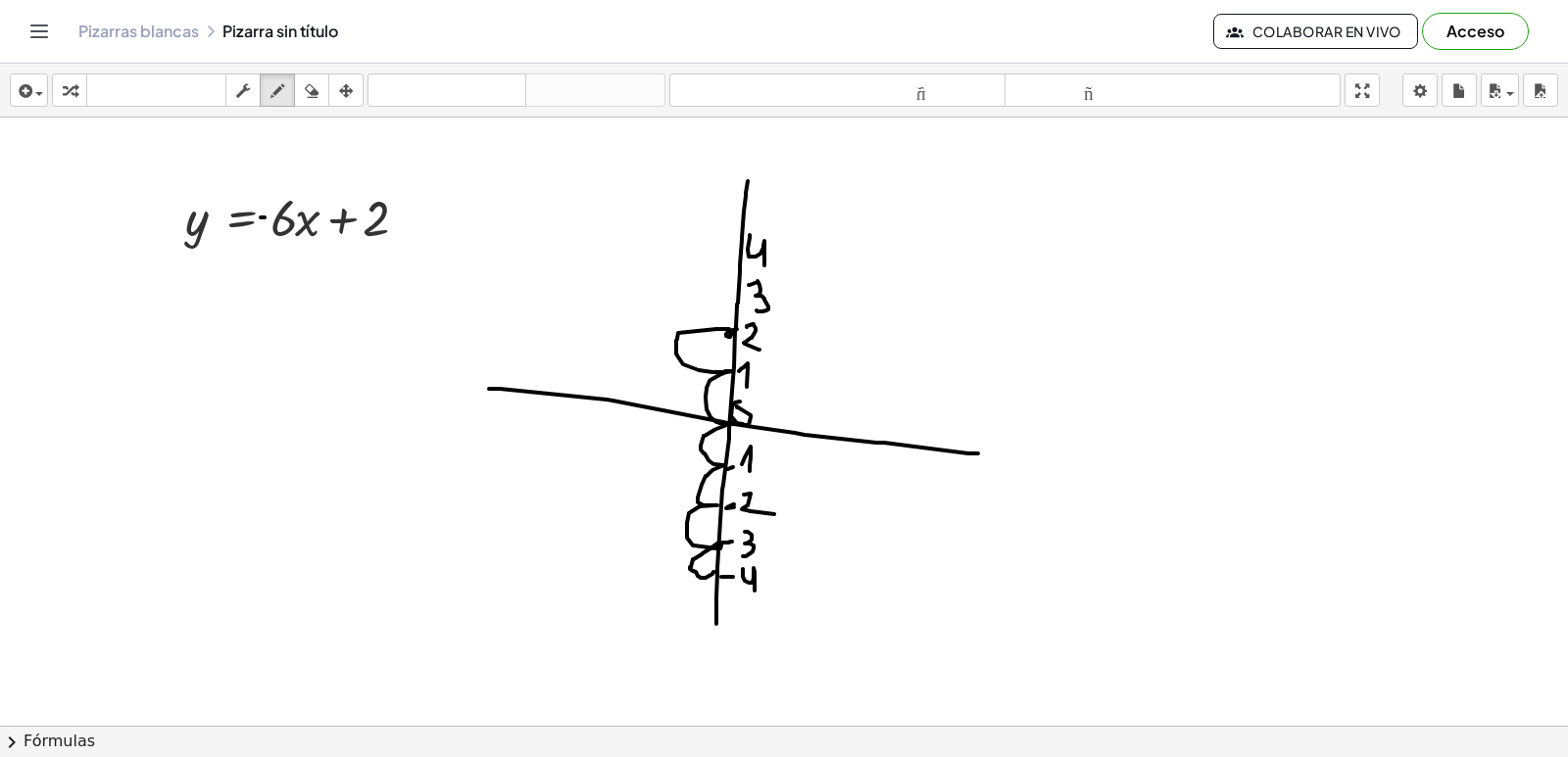
click at [265, 218] on div at bounding box center [784, 280] width 1568 height 1305
drag, startPoint x: 715, startPoint y: 571, endPoint x: 774, endPoint y: 588, distance: 61.4
click at [774, 588] on div at bounding box center [784, 280] width 1568 height 1305
click at [776, 587] on div at bounding box center [784, 280] width 1568 height 1305
drag, startPoint x: 767, startPoint y: 585, endPoint x: 744, endPoint y: 480, distance: 107.5
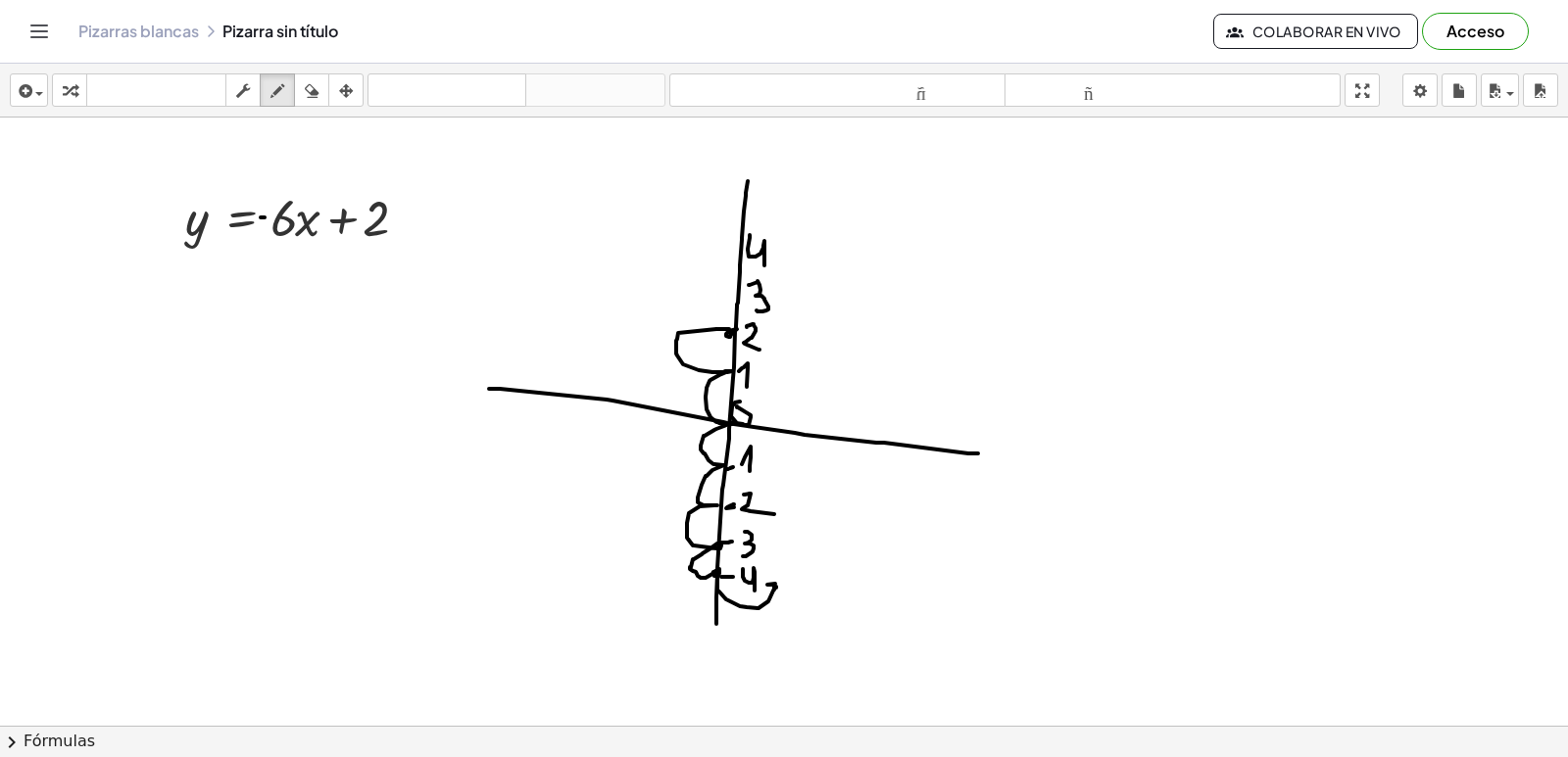
click at [776, 588] on div at bounding box center [784, 280] width 1568 height 1305
drag, startPoint x: 725, startPoint y: 307, endPoint x: 775, endPoint y: 653, distance: 349.6
click at [775, 653] on div at bounding box center [784, 280] width 1568 height 1305
click at [319, 90] on icon "button" at bounding box center [312, 91] width 14 height 24
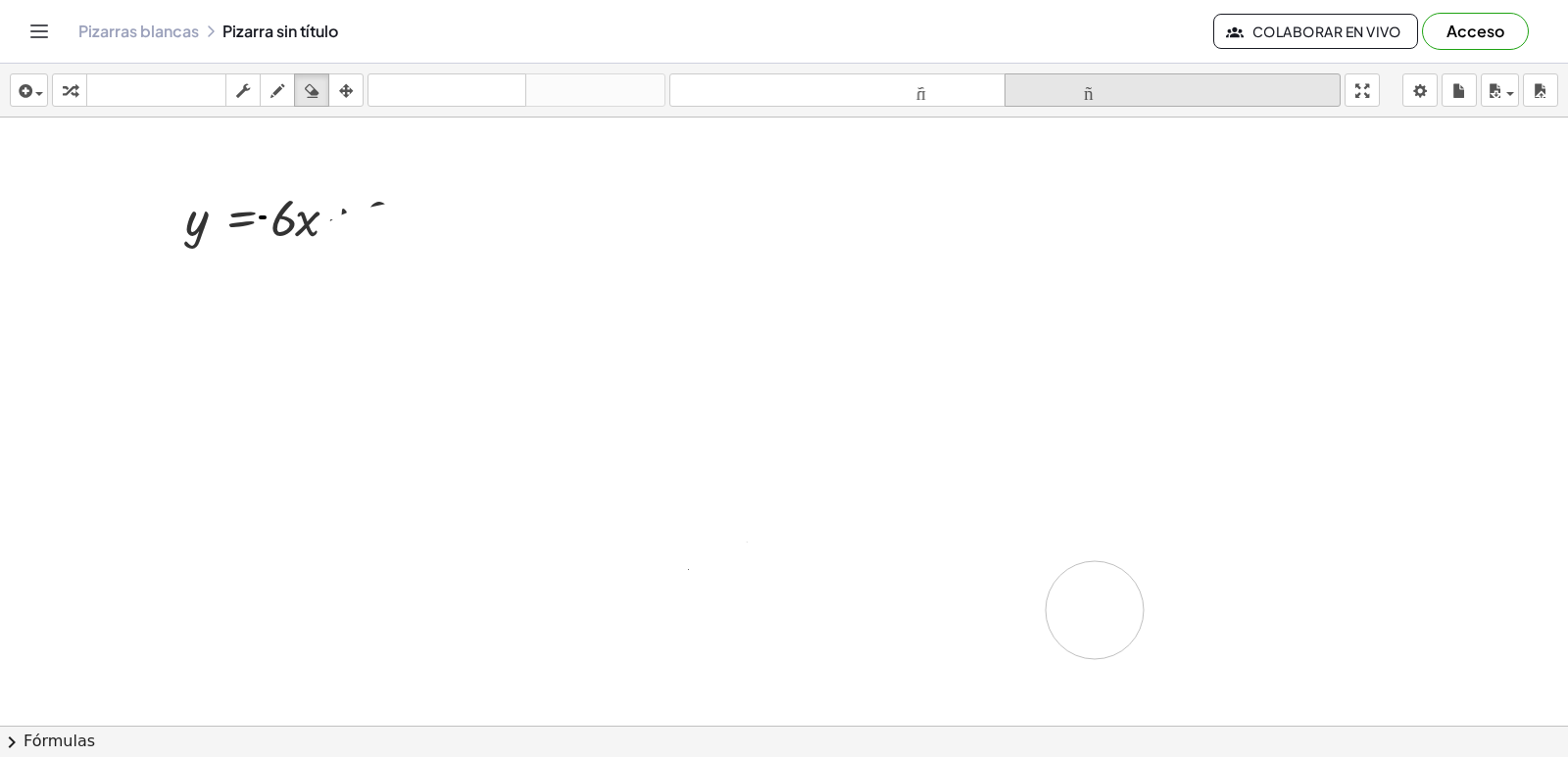
drag, startPoint x: 658, startPoint y: 201, endPoint x: 1148, endPoint y: 102, distance: 499.9
click at [1100, 587] on div at bounding box center [784, 280] width 1568 height 1305
click at [1148, 102] on icon "tamaño_del_formato" at bounding box center [1172, 91] width 327 height 24
click at [1142, 92] on font "tamaño_del_formato" at bounding box center [1172, 90] width 327 height 19
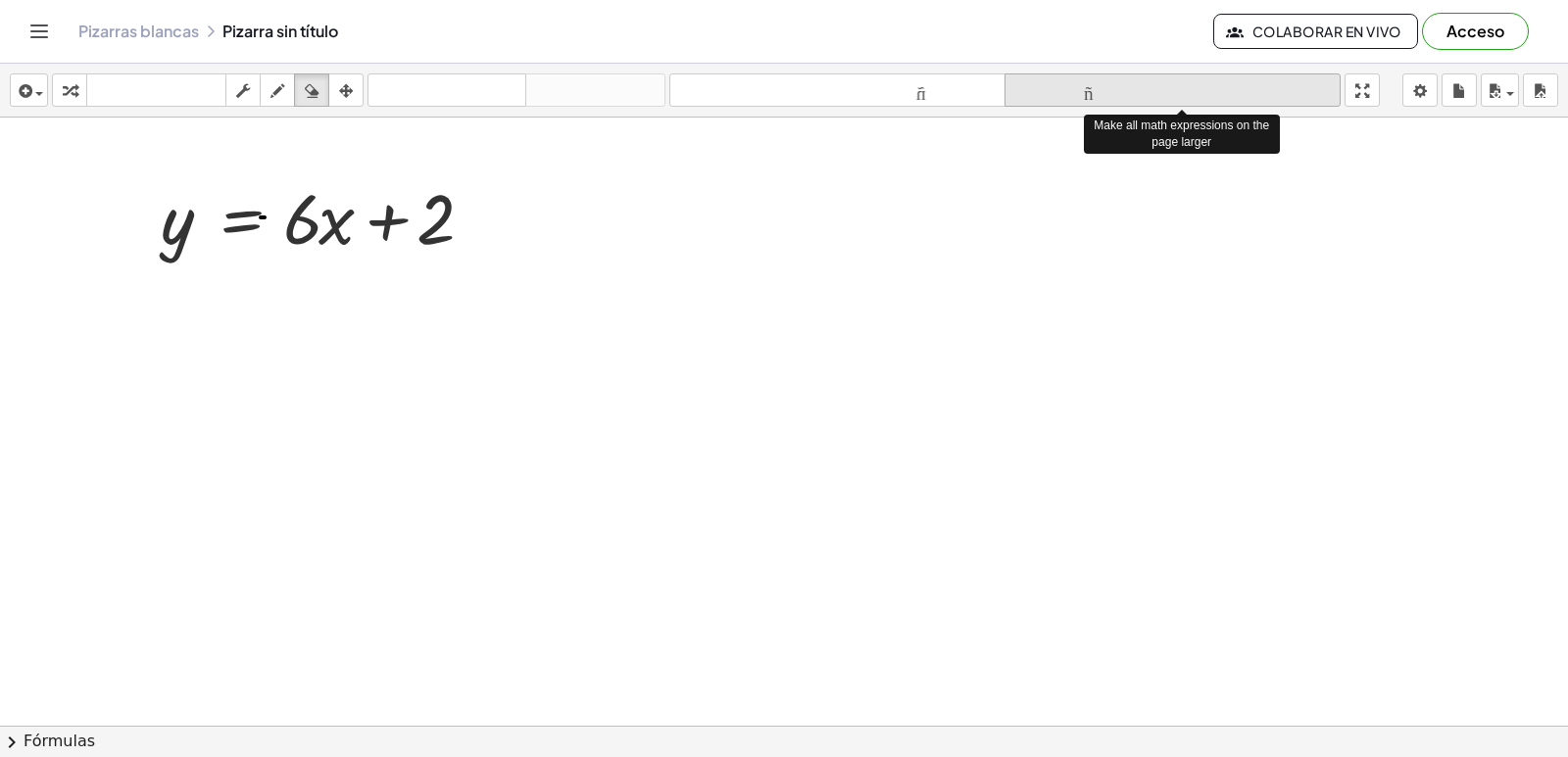
click at [1142, 92] on font "tamaño_del_formato" at bounding box center [1172, 90] width 327 height 19
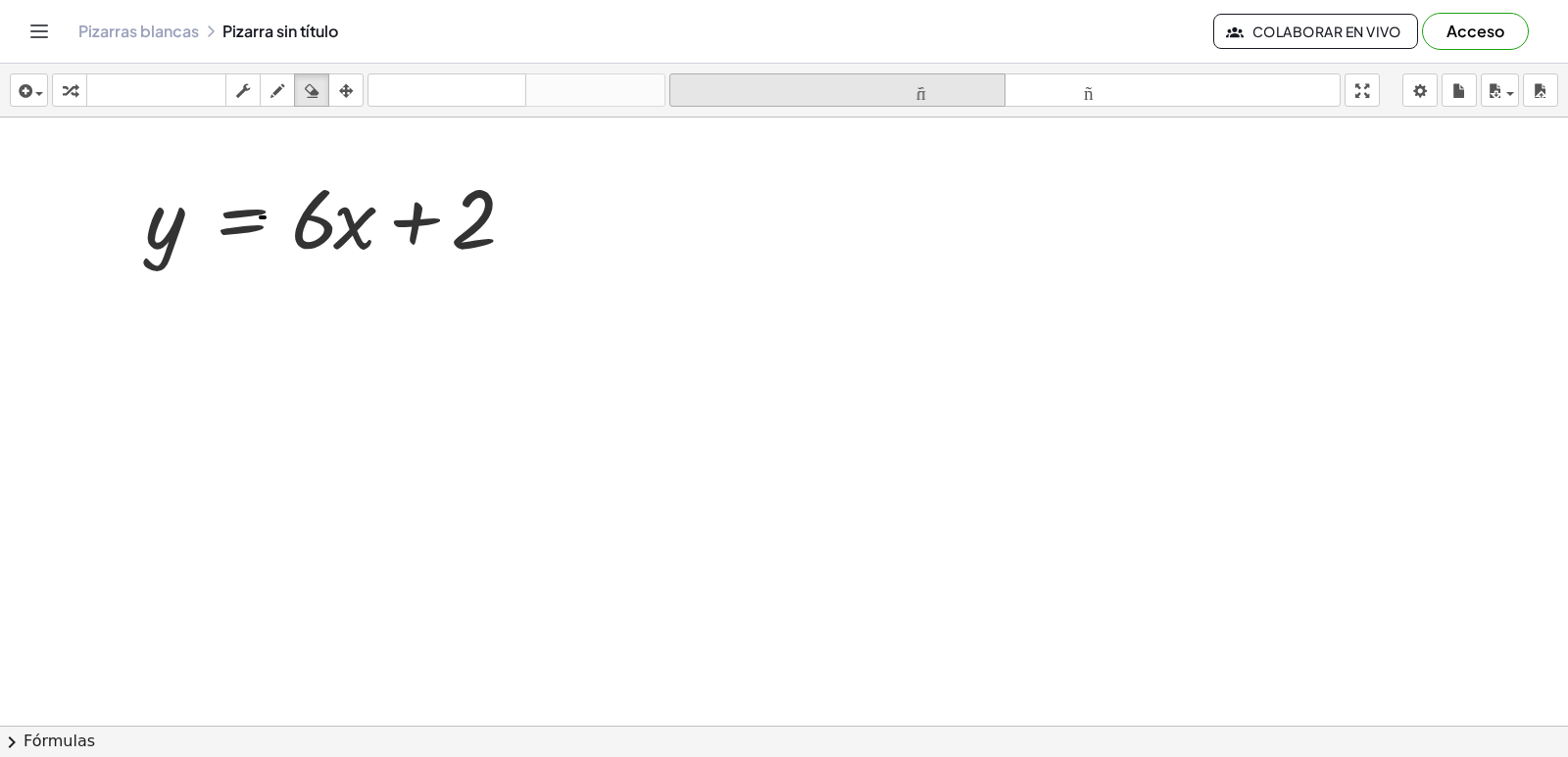
click at [931, 101] on icon "tamaño_del_formato" at bounding box center [837, 91] width 327 height 24
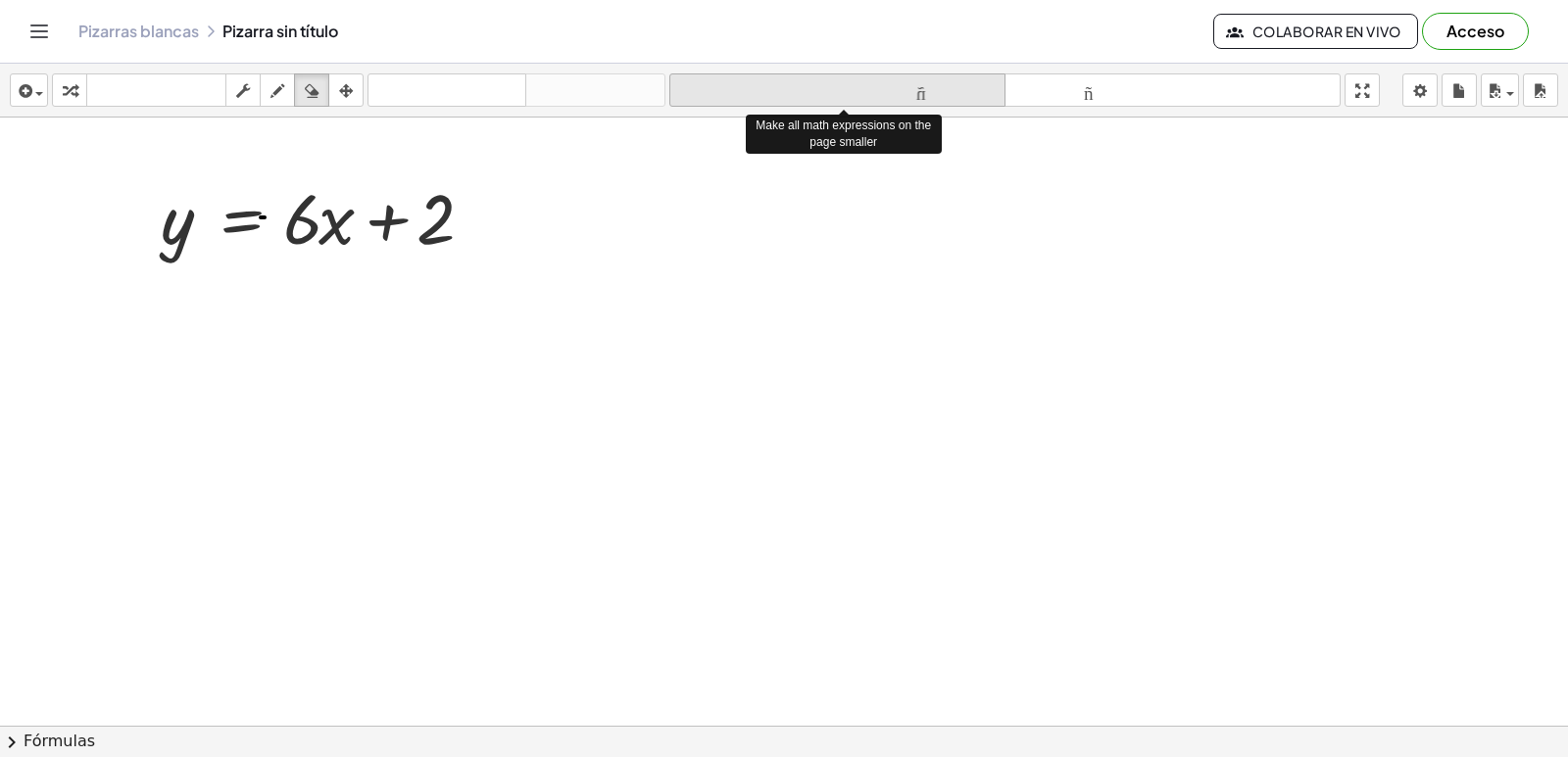
click at [931, 101] on icon "tamaño_del_formato" at bounding box center [837, 91] width 327 height 24
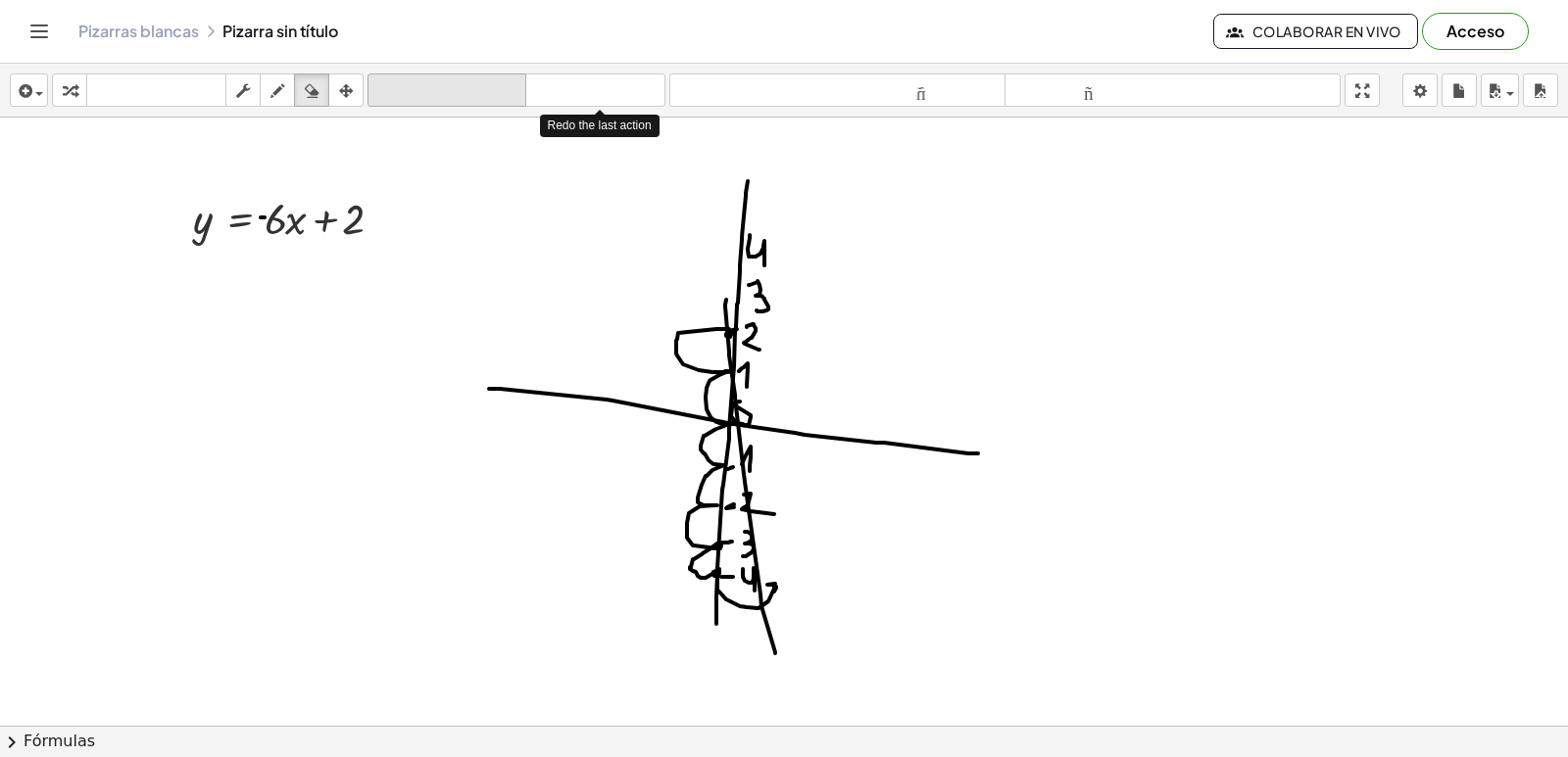
click at [458, 105] on button "deshacer deshacer" at bounding box center [446, 90] width 159 height 33
click at [456, 96] on font "deshacer" at bounding box center [446, 90] width 149 height 19
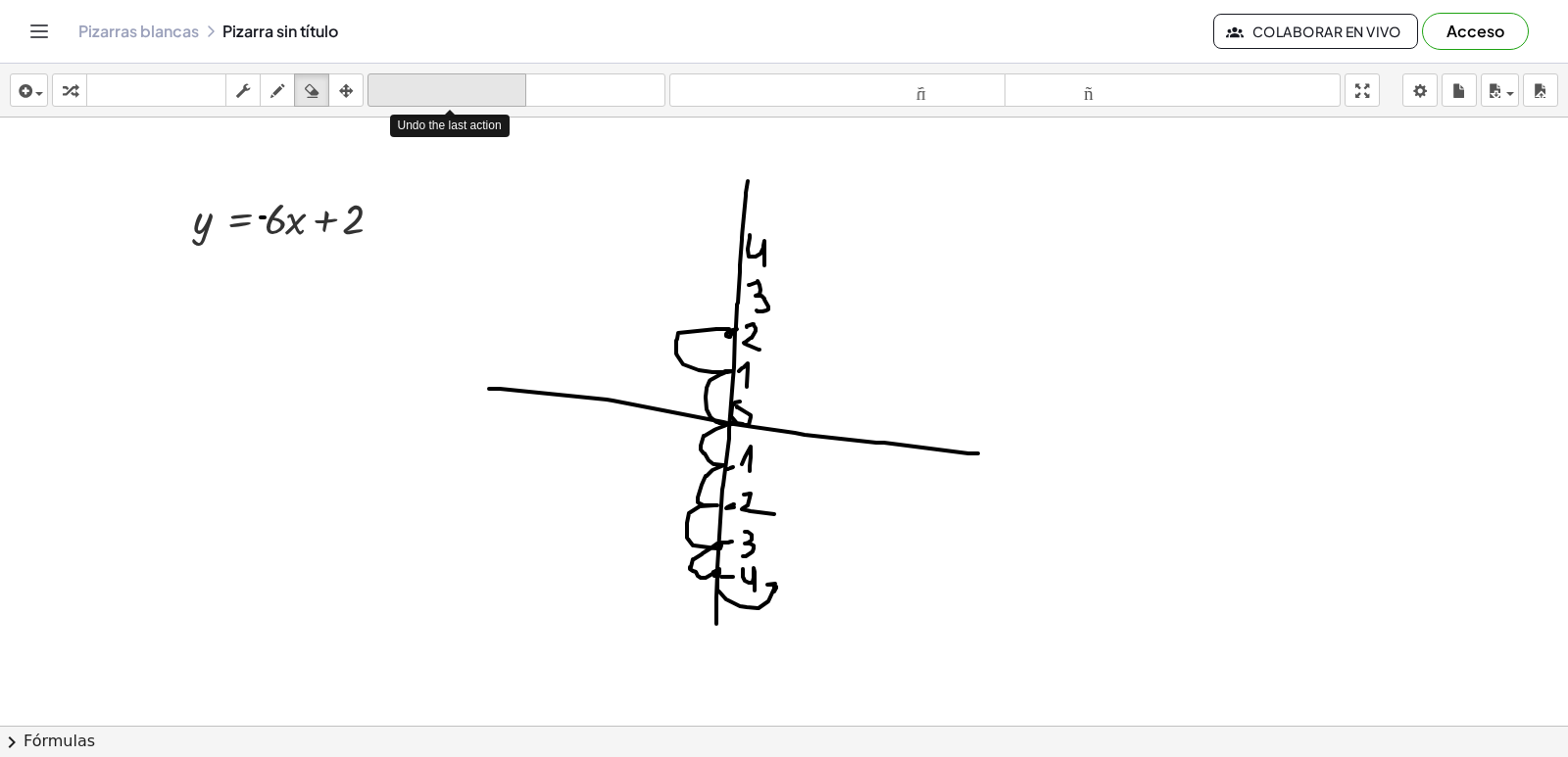
click at [455, 95] on font "deshacer" at bounding box center [446, 90] width 149 height 19
click at [309, 87] on icon "button" at bounding box center [312, 91] width 14 height 24
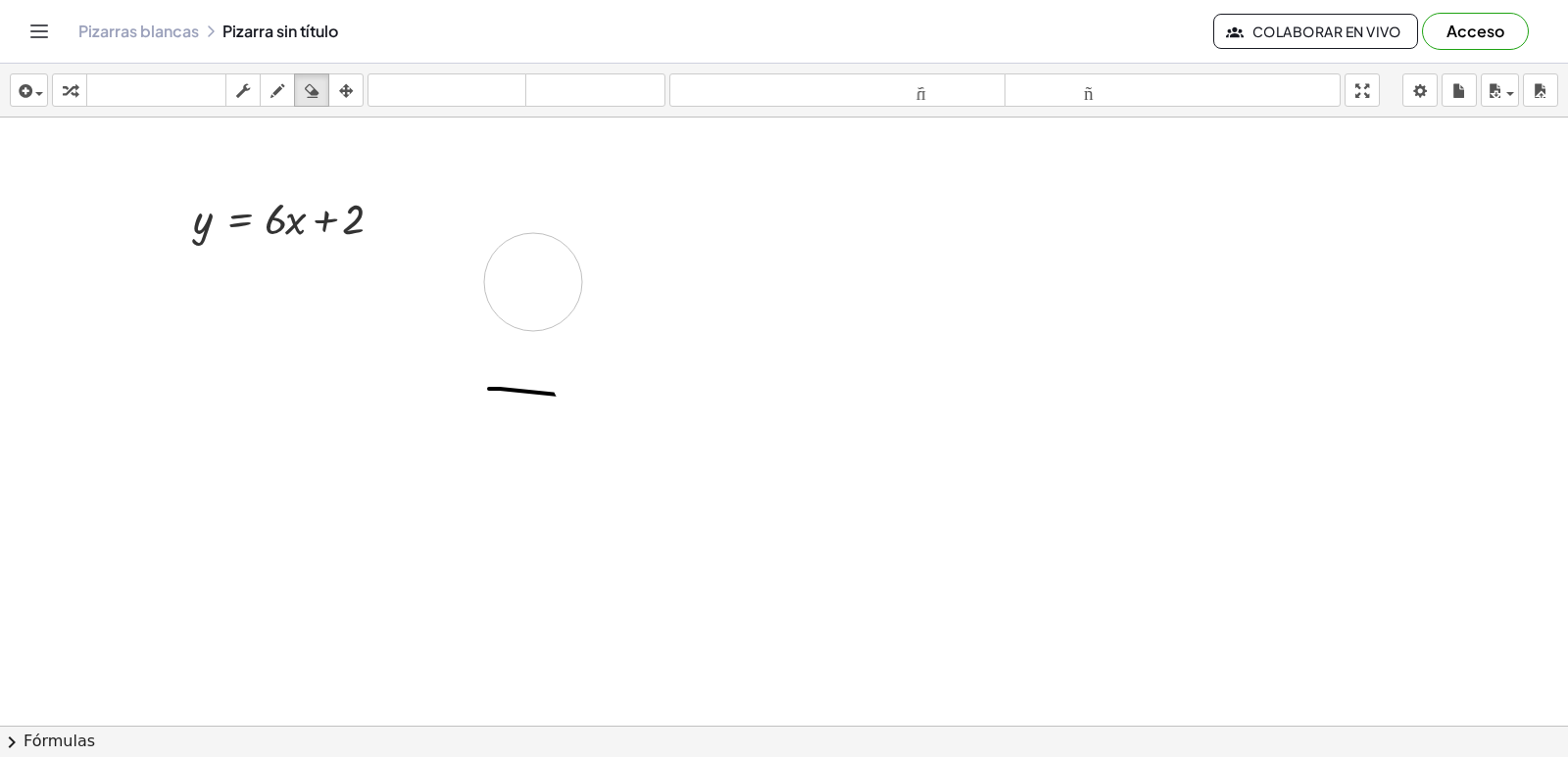
drag, startPoint x: 705, startPoint y: 177, endPoint x: 645, endPoint y: 365, distance: 197.3
click at [565, 393] on div at bounding box center [784, 280] width 1568 height 1305
drag, startPoint x: 645, startPoint y: 365, endPoint x: 1335, endPoint y: 227, distance: 703.7
click at [1119, 355] on div at bounding box center [784, 280] width 1568 height 1305
click at [1421, 101] on body "Actividades matemáticas fáciles de comprender Empezar Banco de actividades Trab…" at bounding box center [784, 378] width 1568 height 757
